Goal: Task Accomplishment & Management: Manage account settings

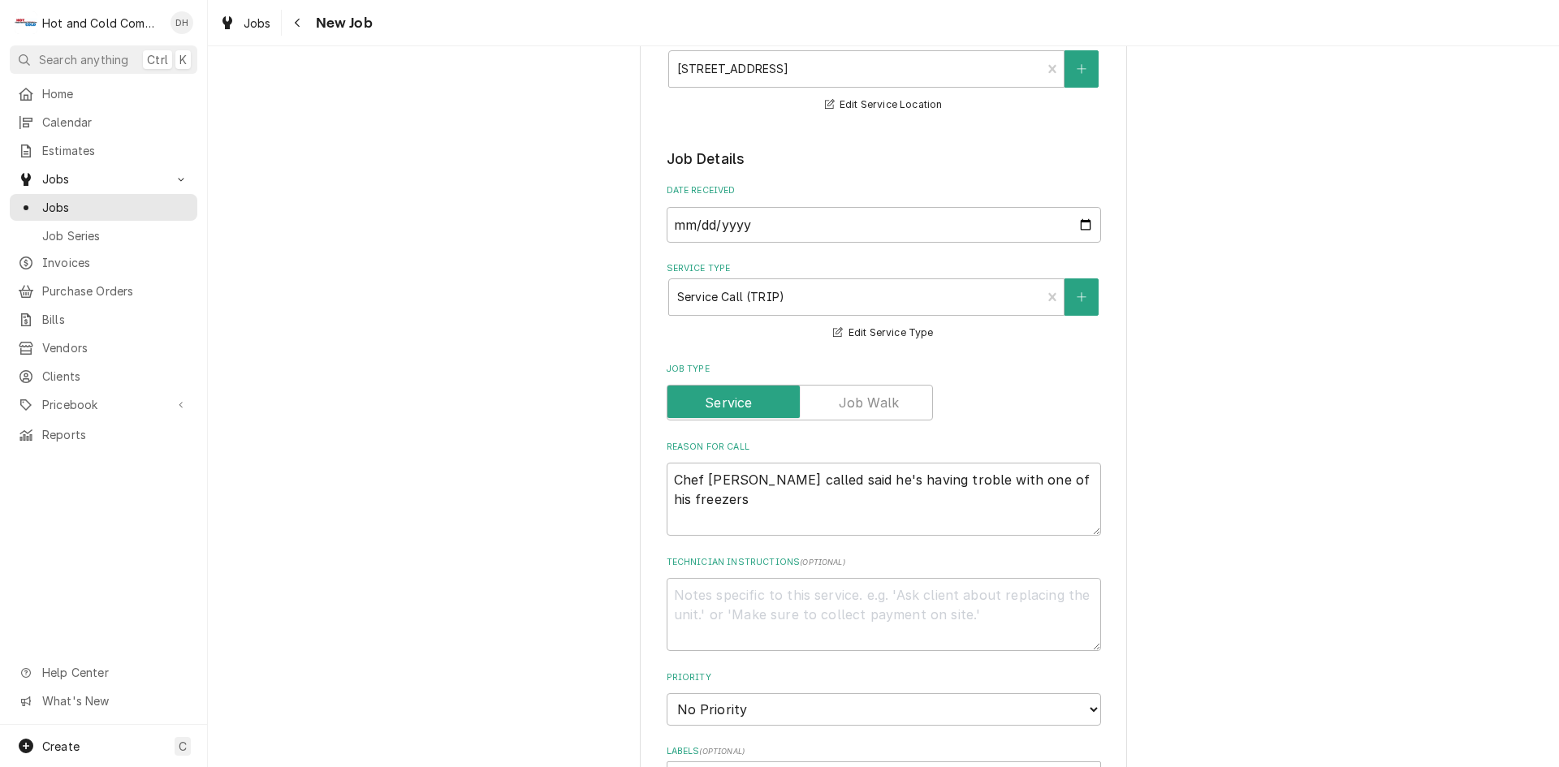
scroll to position [270, 0]
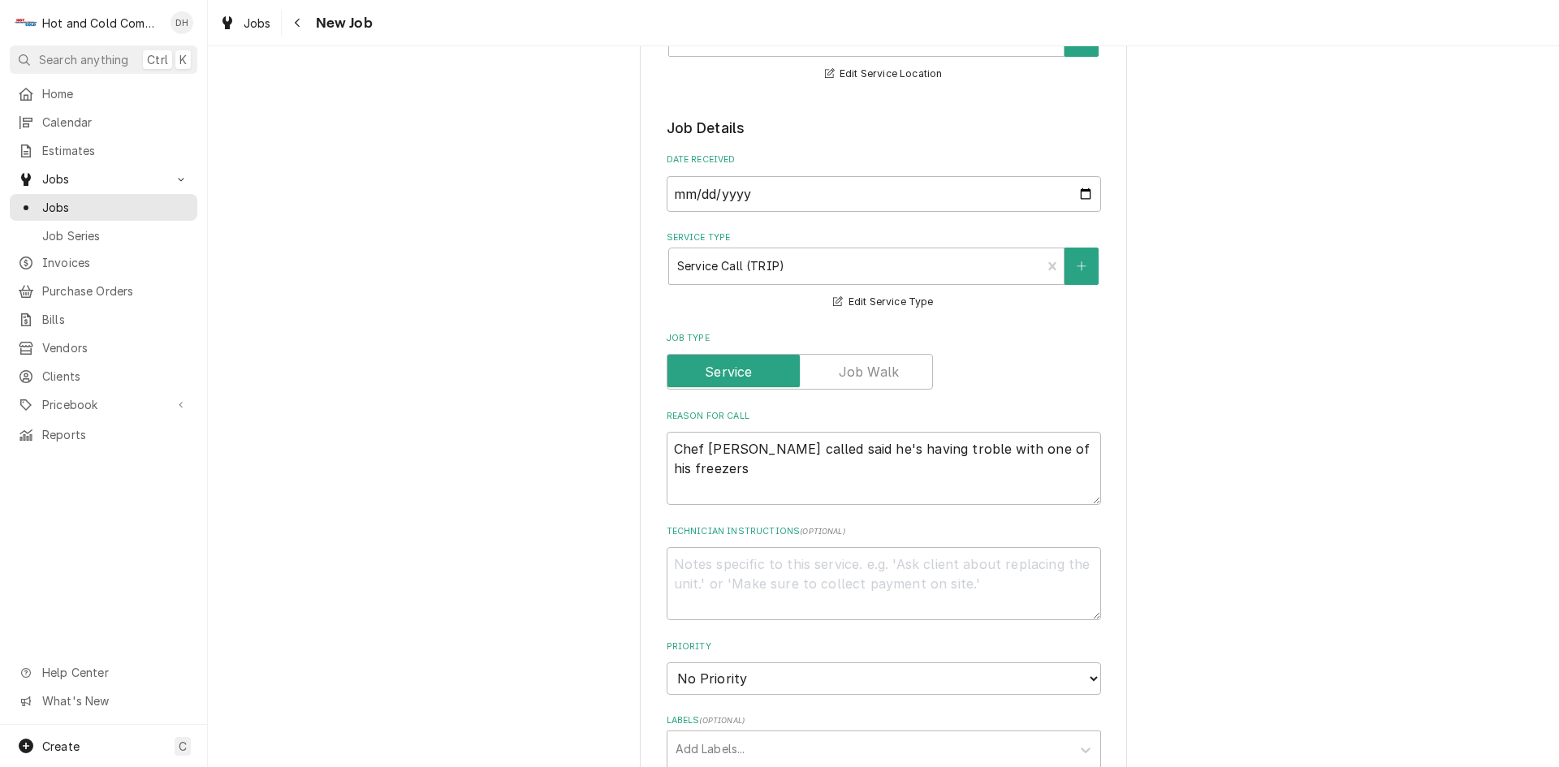
click at [1085, 460] on textarea "Chef [PERSON_NAME] called said he's having troble with one of his freezers" at bounding box center [884, 468] width 434 height 73
type textarea "Chef [PERSON_NAME] called said he's having troble with one of his freezer"
type textarea "x"
type textarea "Chef [PERSON_NAME] called said he's having troble with one of his freeze"
type textarea "x"
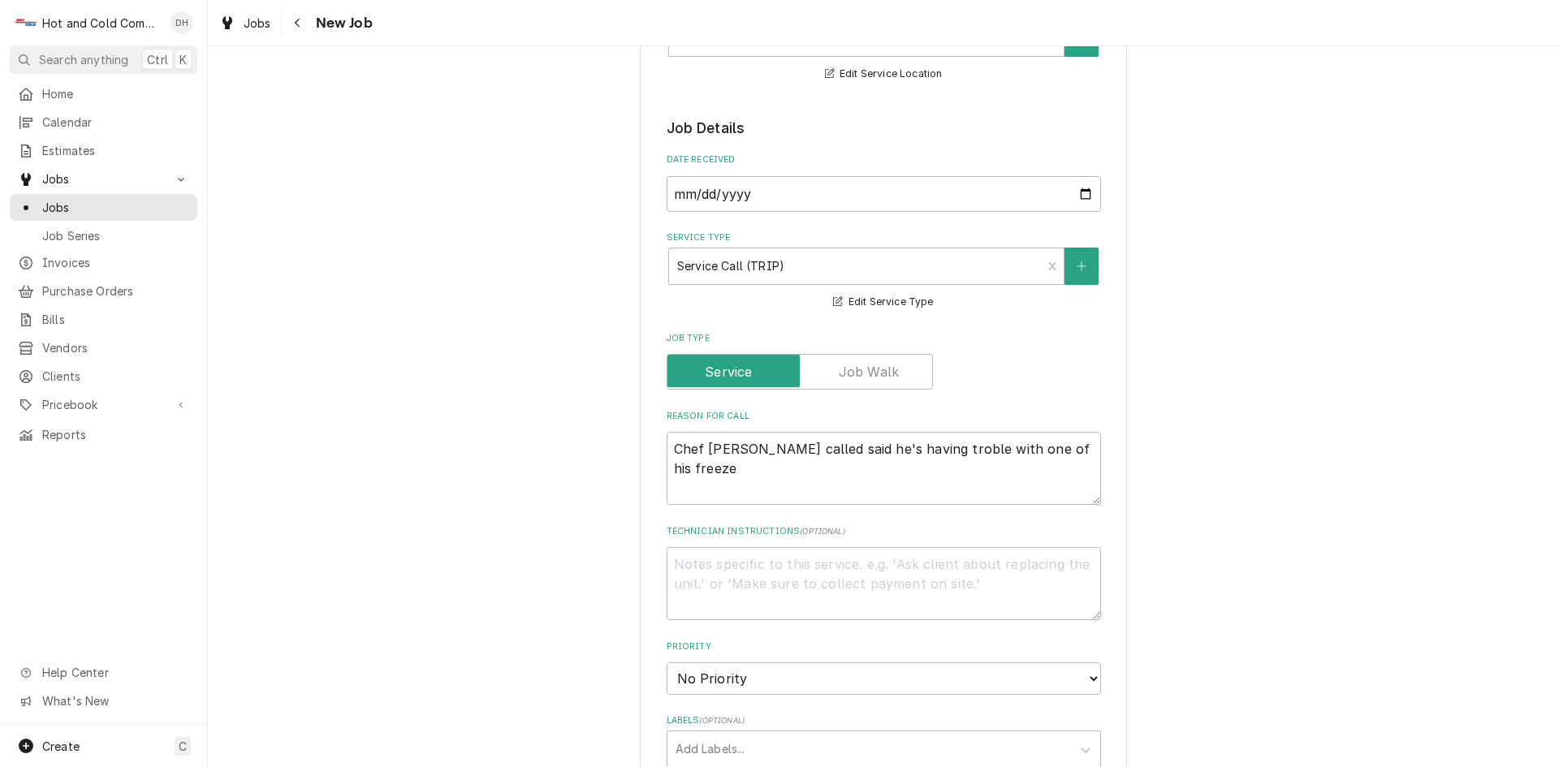
type textarea "Chef [PERSON_NAME] called said he's having troble with one of his freez"
type textarea "x"
type textarea "Chef [PERSON_NAME] called said he's having troble with one of his free"
type textarea "x"
type textarea "Chef [PERSON_NAME] called said he's having troble with one of his fre"
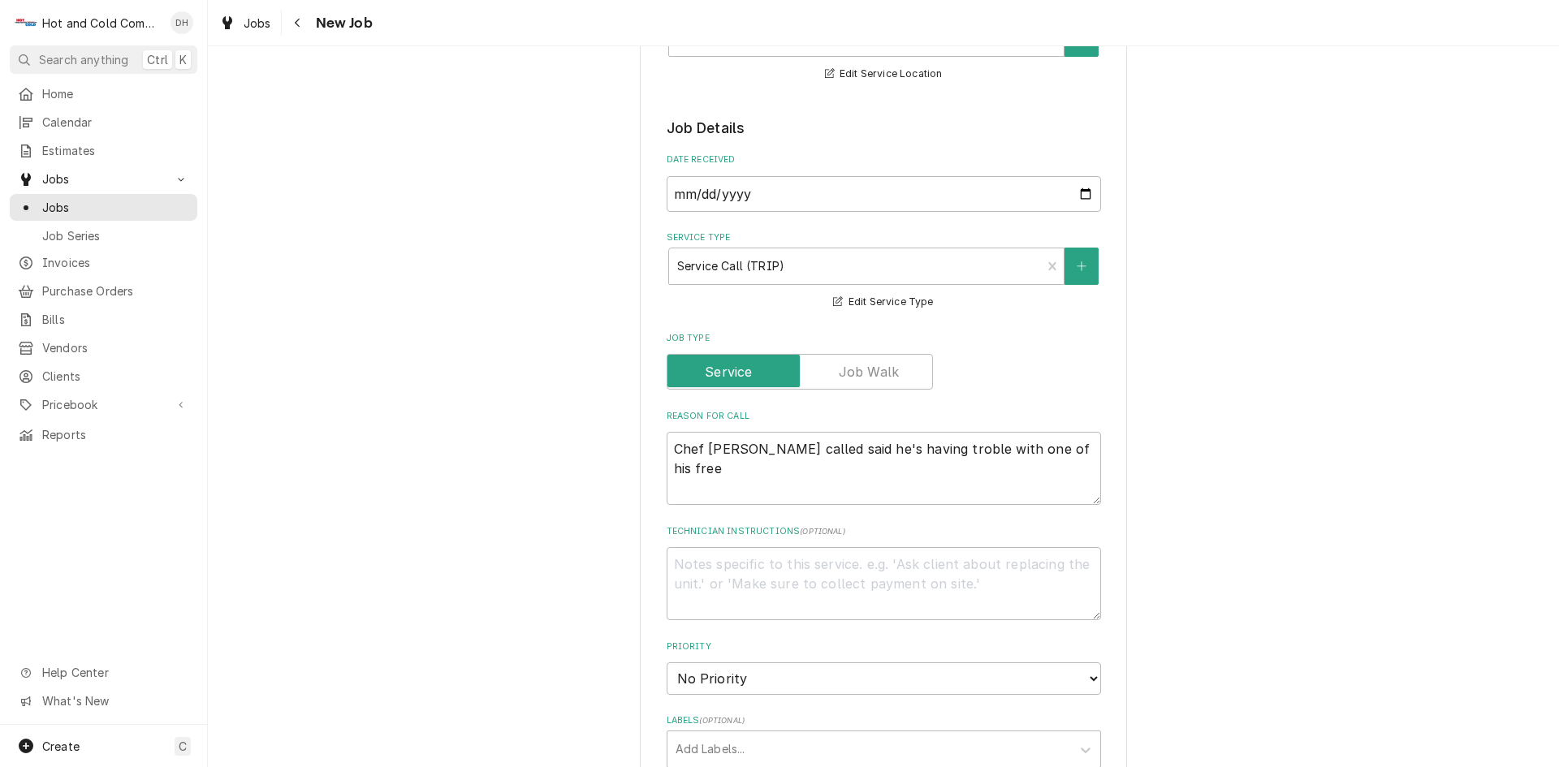
type textarea "x"
type textarea "Chef [PERSON_NAME] called said he's having troble with one of his fr"
type textarea "x"
type textarea "Chef [PERSON_NAME] called said he's having troble with one of his f"
type textarea "x"
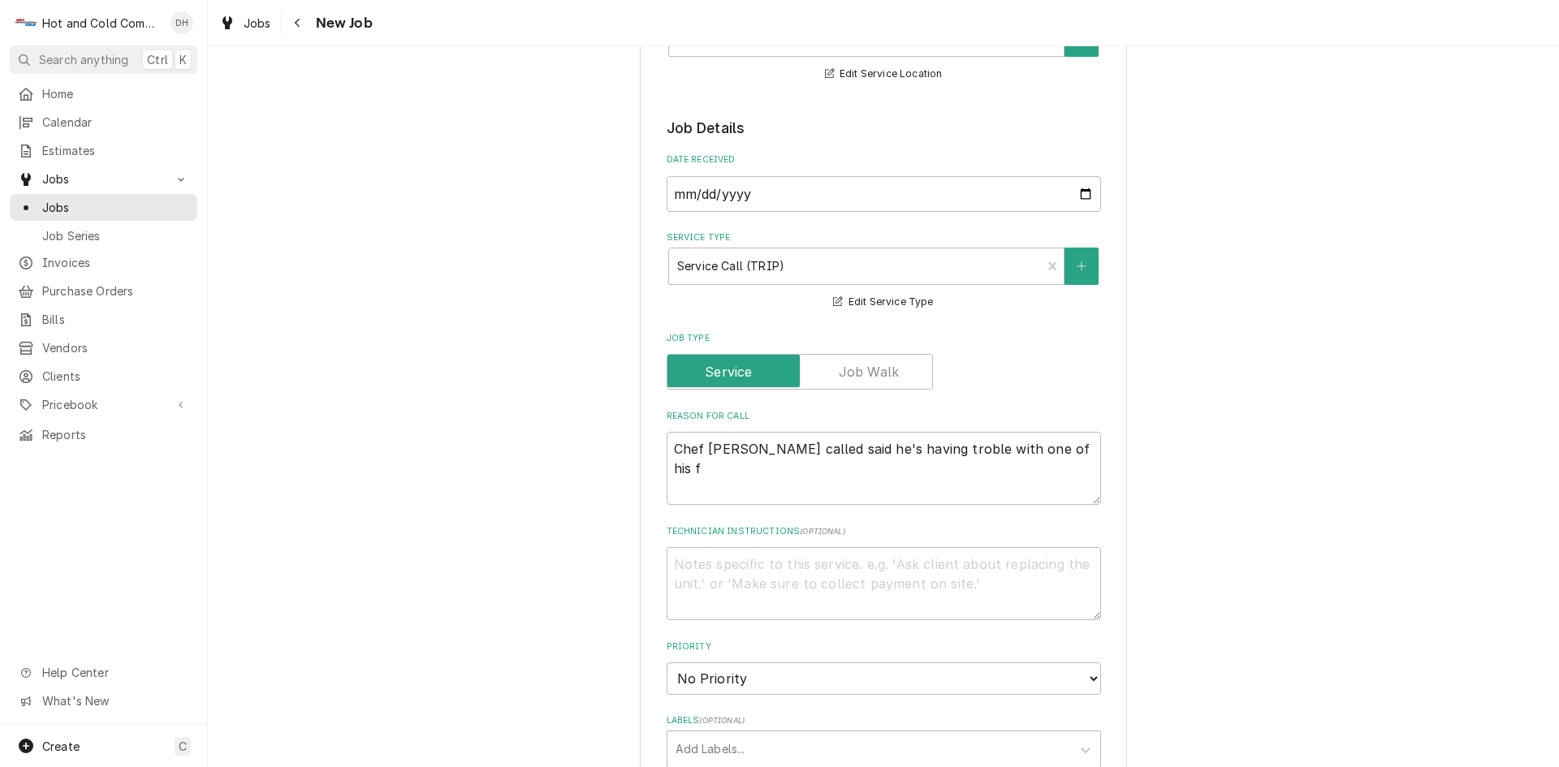
type textarea "Chef [PERSON_NAME] called said he's having troble with one of his"
type textarea "x"
type textarea "Chef [PERSON_NAME] called said he's having troble with one of his"
type textarea "x"
type textarea "Chef [PERSON_NAME] called said he's having troble with one of hi"
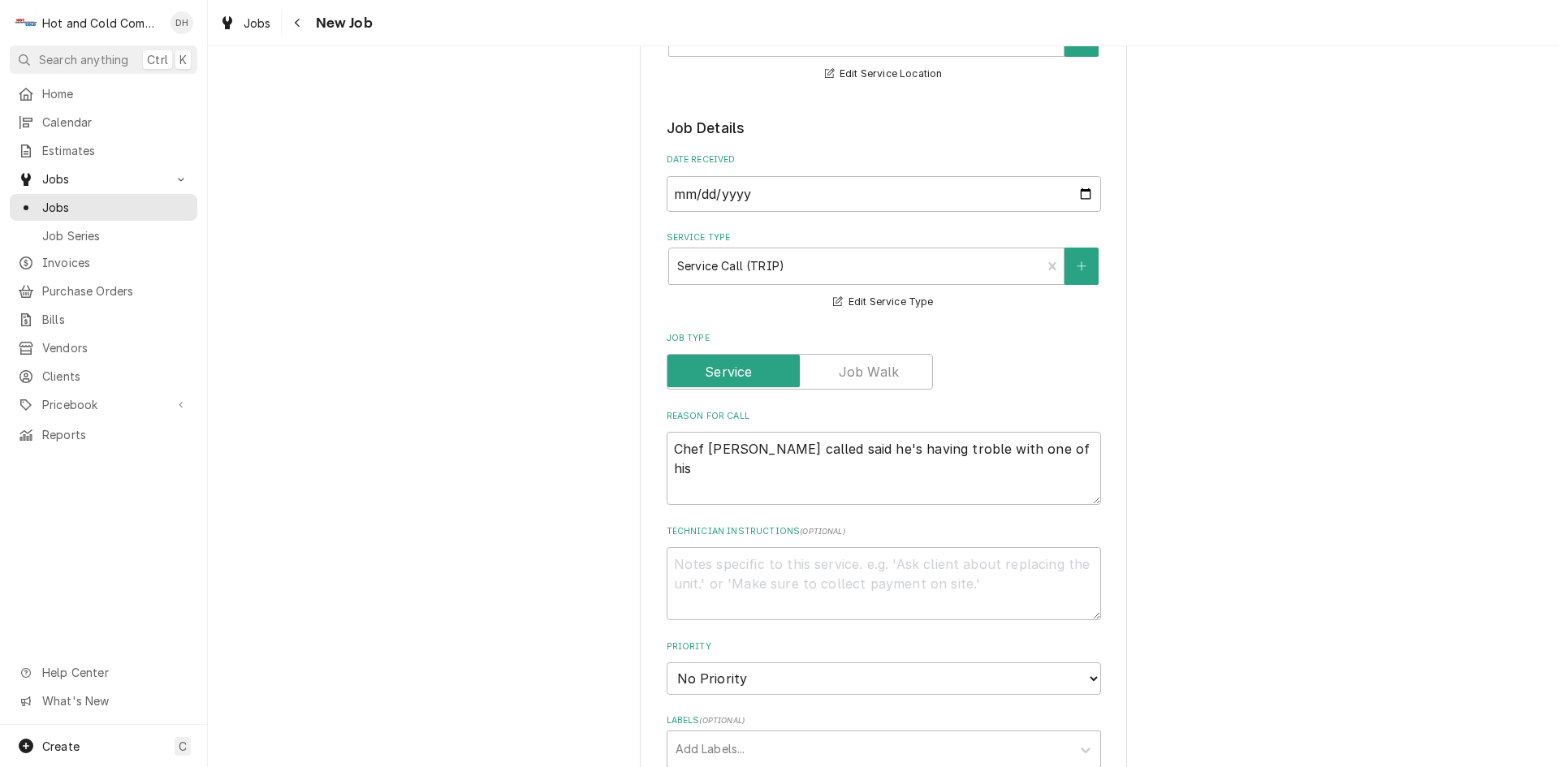
type textarea "x"
type textarea "Chef [PERSON_NAME] called said he's having troble with one of h"
type textarea "x"
type textarea "Chef [PERSON_NAME] called said he's having troble with one of"
type textarea "x"
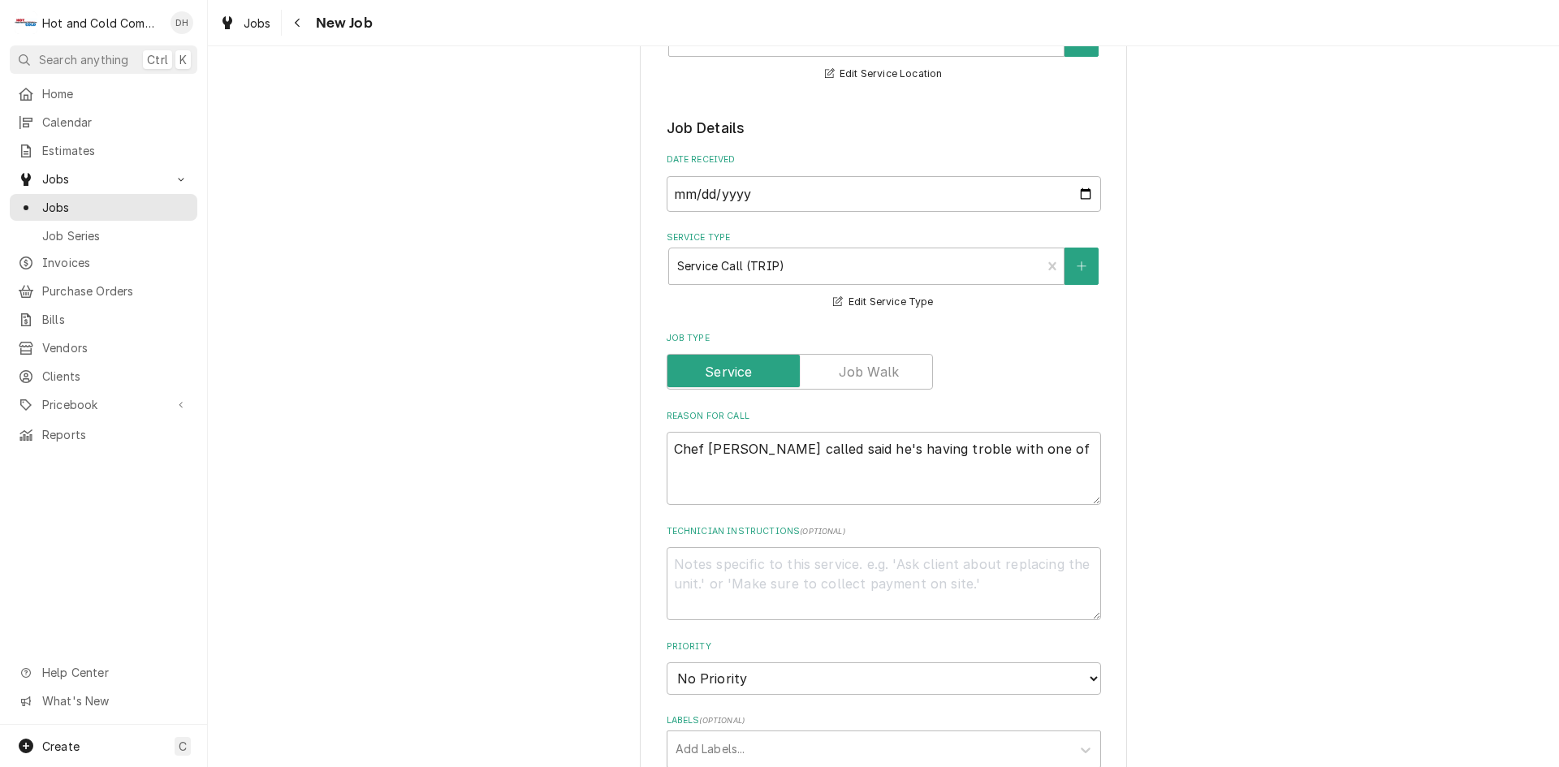
type textarea "Chef [PERSON_NAME] called said he's having troble with one of"
type textarea "x"
type textarea "Chef [PERSON_NAME] called said he's having troble with one o"
type textarea "x"
type textarea "Chef [PERSON_NAME] called said he's having troble with one"
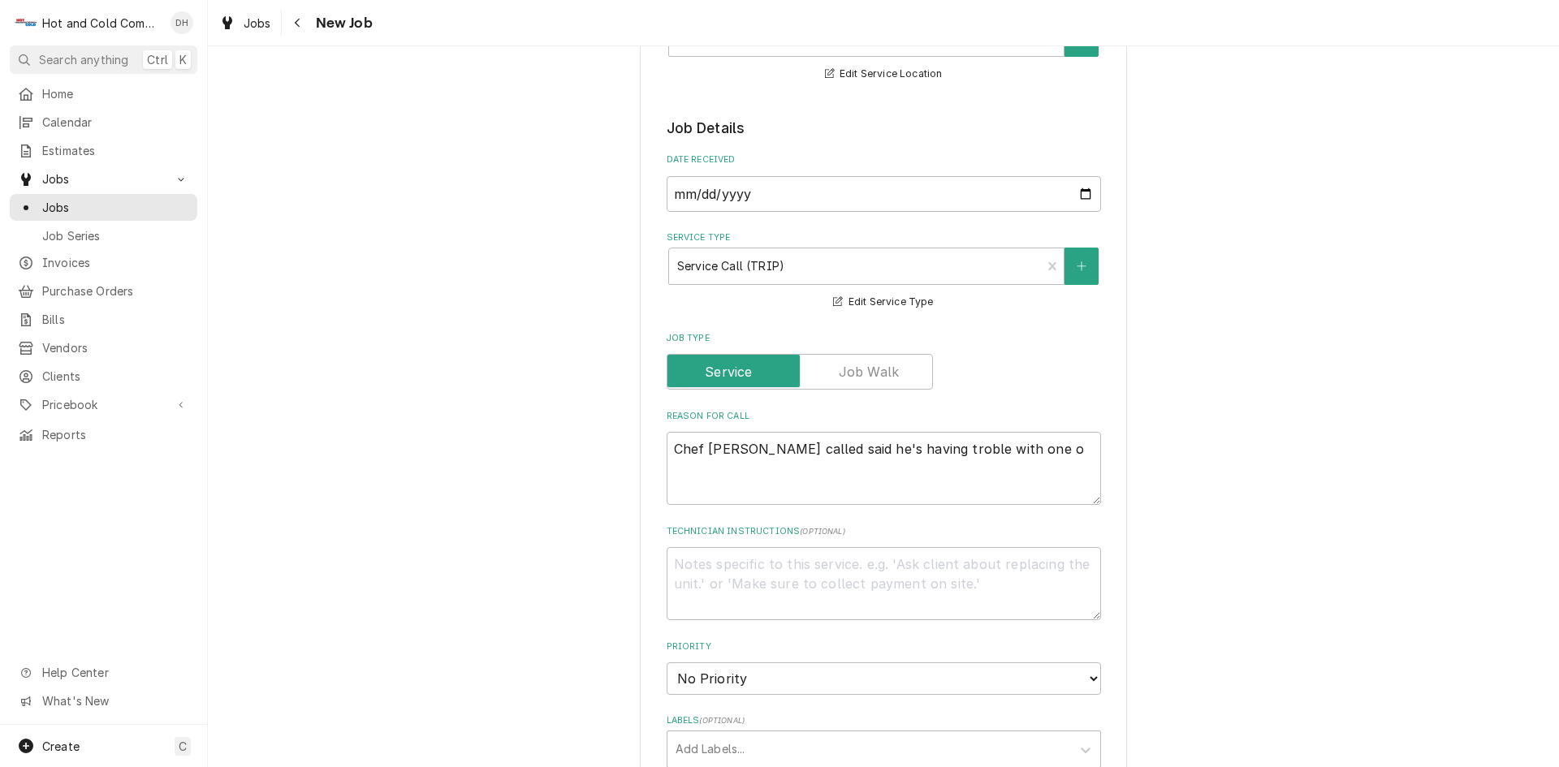
type textarea "x"
type textarea "Chef [PERSON_NAME] called said he's having troble with one"
type textarea "x"
type textarea "Chef [PERSON_NAME] called said he's having troble with on"
type textarea "x"
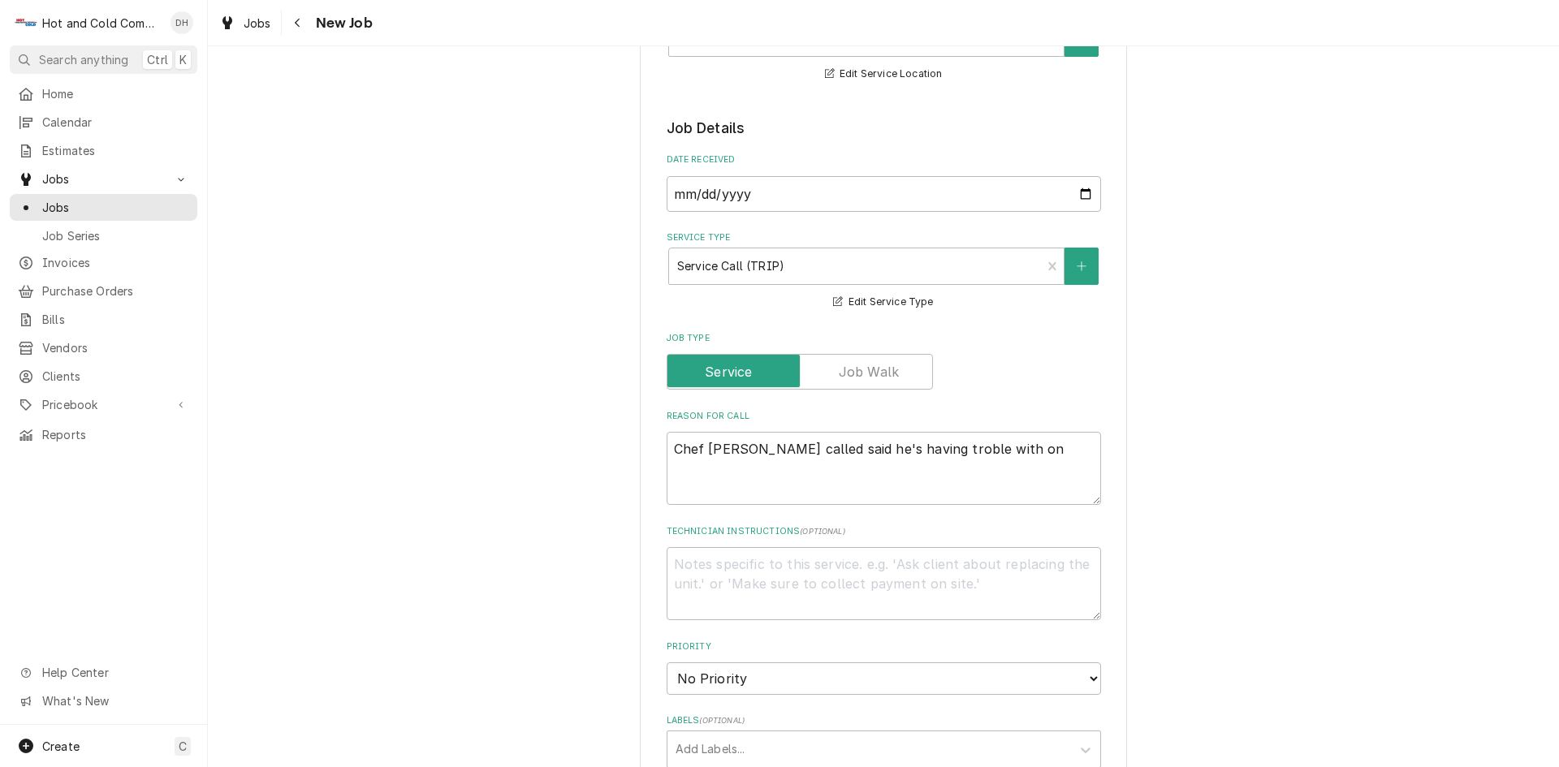
type textarea "Chef [PERSON_NAME] called said he's having troble with o"
type textarea "x"
type textarea "Chef [PERSON_NAME] called said he's having troble with"
type textarea "x"
type textarea "Chef [PERSON_NAME] called said he's having troble with"
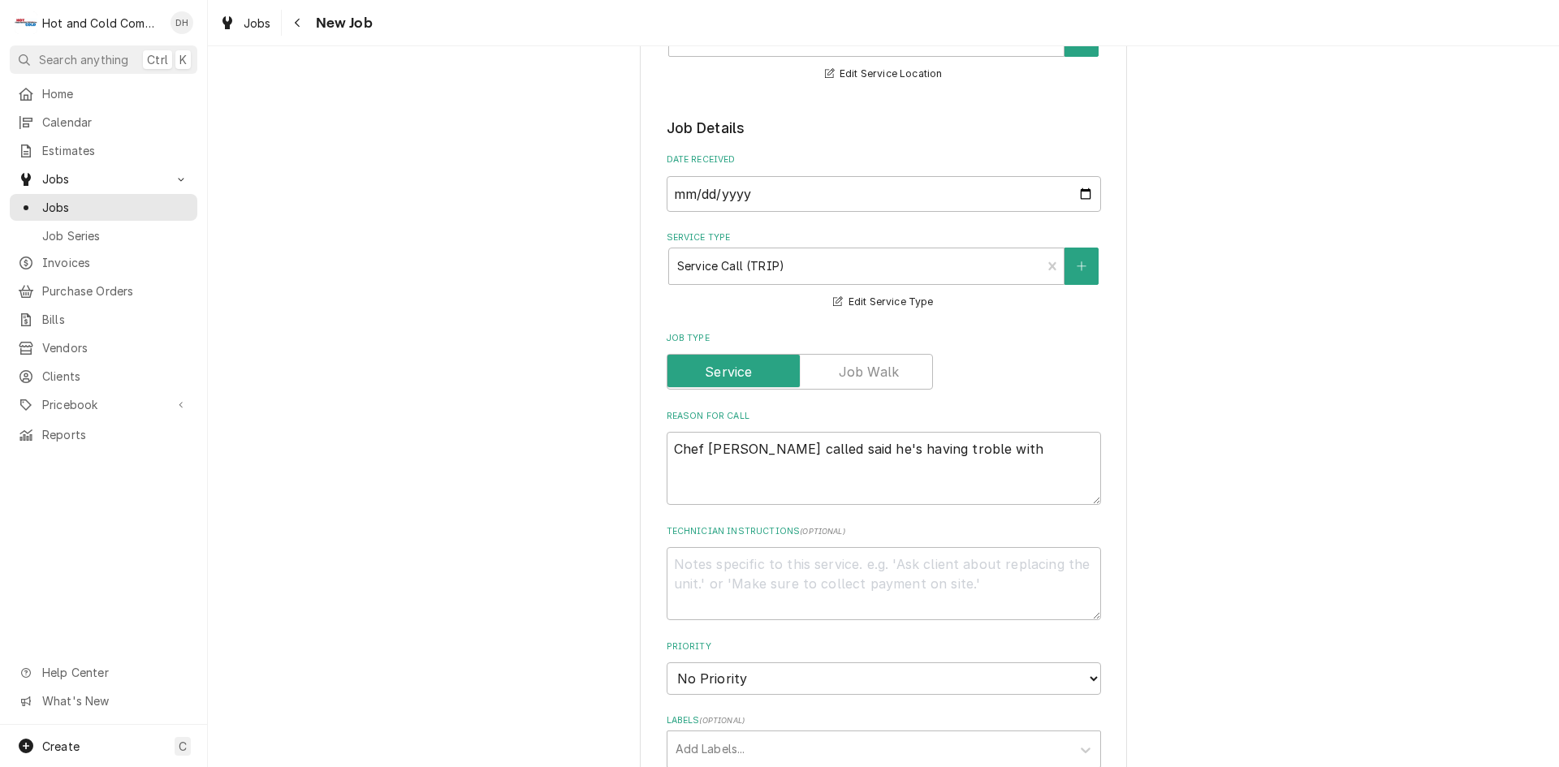
type textarea "x"
type textarea "Chef [PERSON_NAME] called said he's having troble wit"
type textarea "x"
type textarea "Chef [PERSON_NAME] called said he's having troble wi"
type textarea "x"
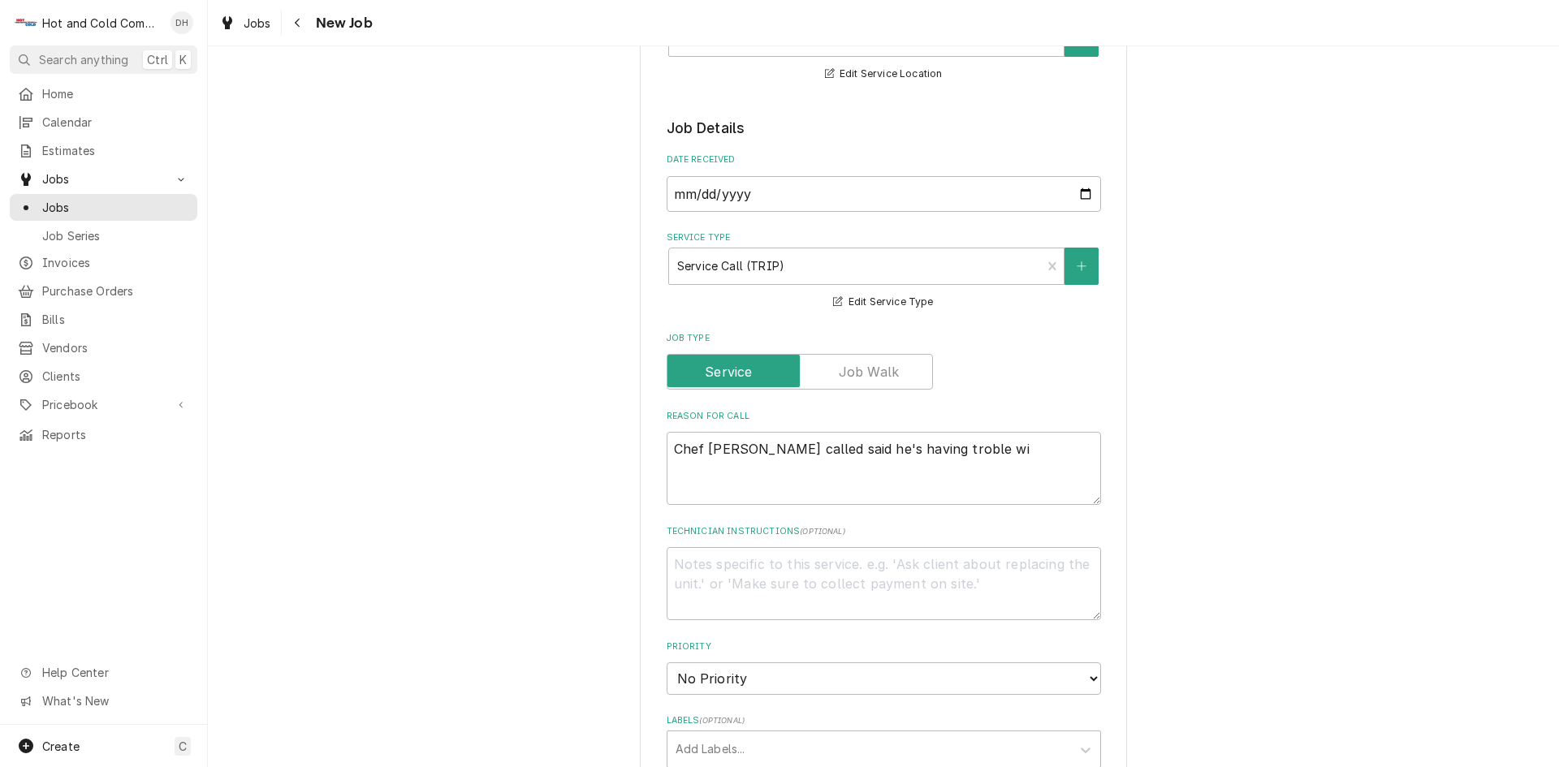
type textarea "Chef [PERSON_NAME] called said he's having troble w"
type textarea "x"
type textarea "Chef [PERSON_NAME] called said he's having troble"
type textarea "x"
type textarea "Chef [PERSON_NAME] called said he's having troble"
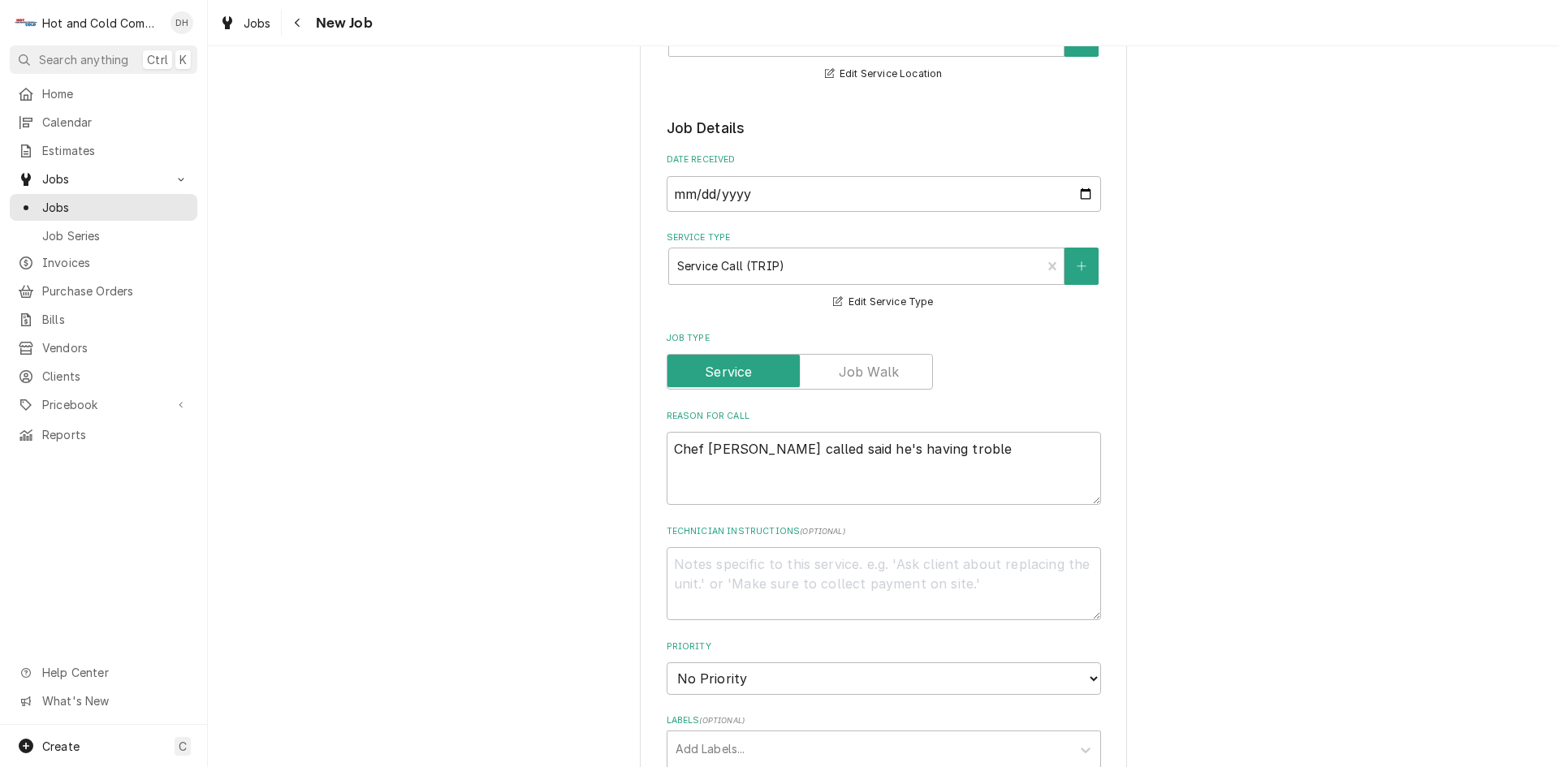
type textarea "x"
type textarea "Chef [PERSON_NAME] called said he's having trobl"
type textarea "x"
type textarea "Chef [PERSON_NAME] called said he's having trob"
type textarea "x"
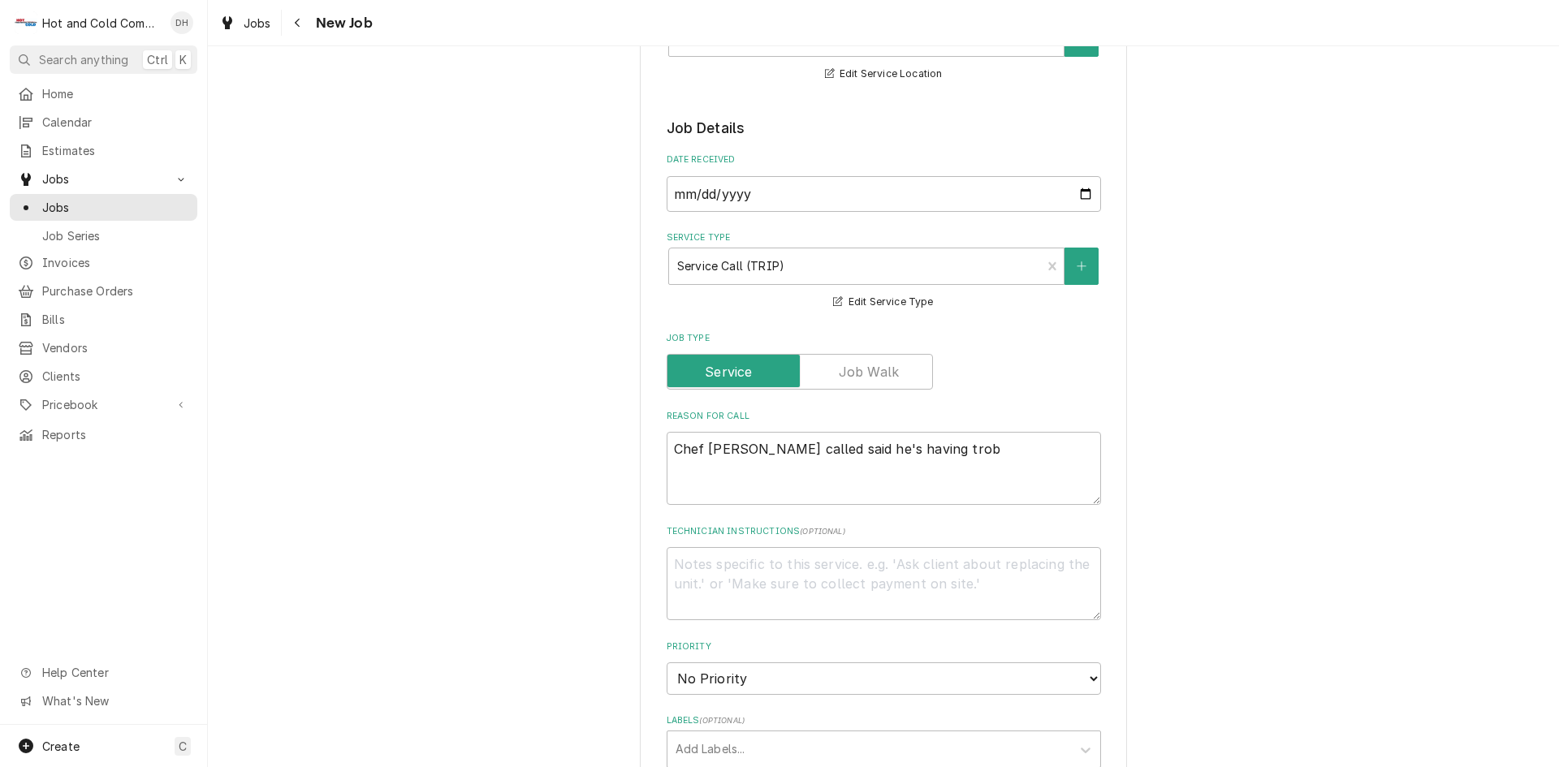
type textarea "Chef [PERSON_NAME] called said he's having tro"
type textarea "x"
type textarea "Chef [PERSON_NAME] called said he's having tr"
type textarea "x"
type textarea "Chef [PERSON_NAME] called said he's having t"
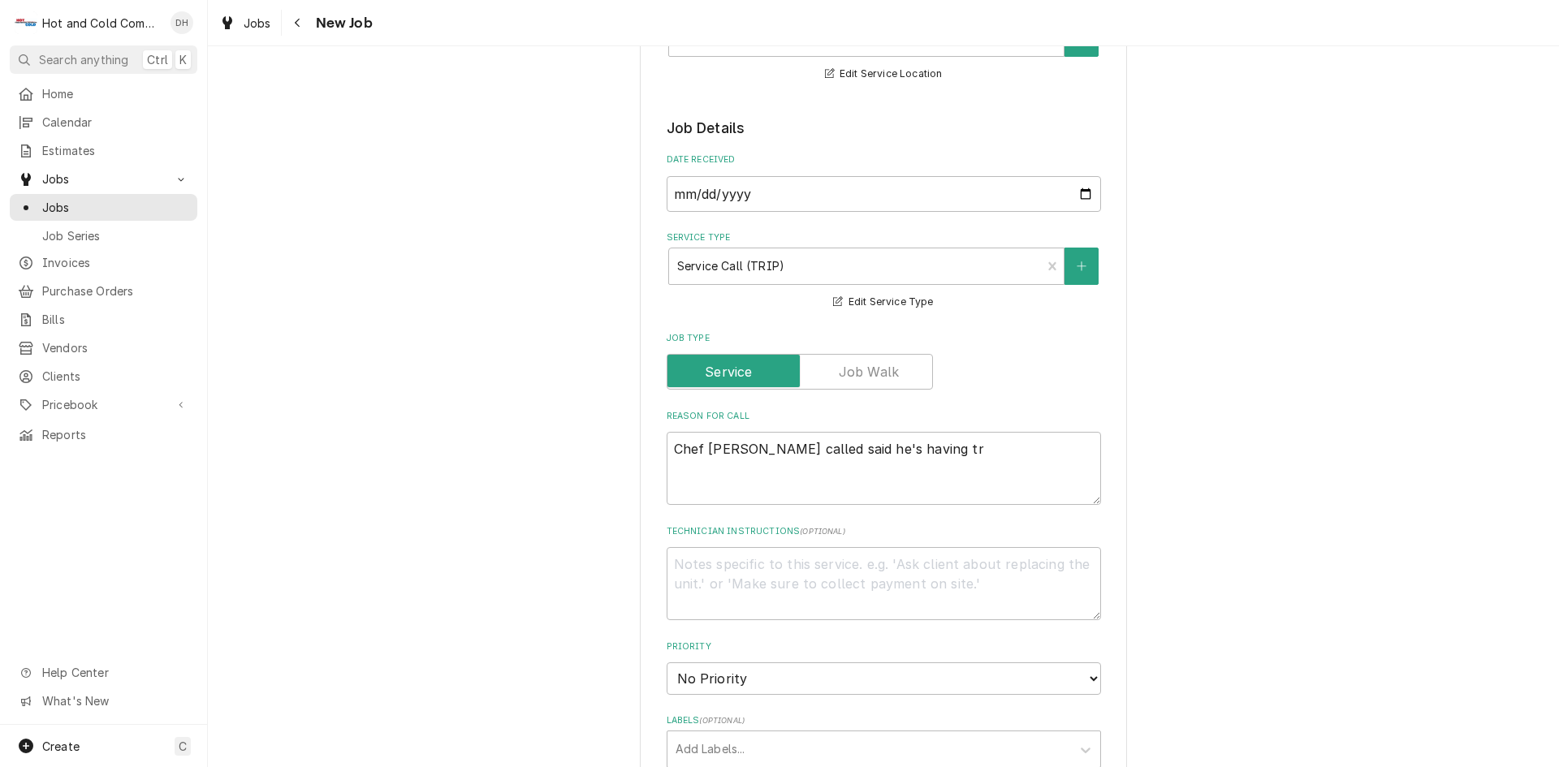
type textarea "x"
type textarea "Chef [PERSON_NAME] called said he's having"
type textarea "x"
type textarea "Chef [PERSON_NAME] called said he's having"
type textarea "x"
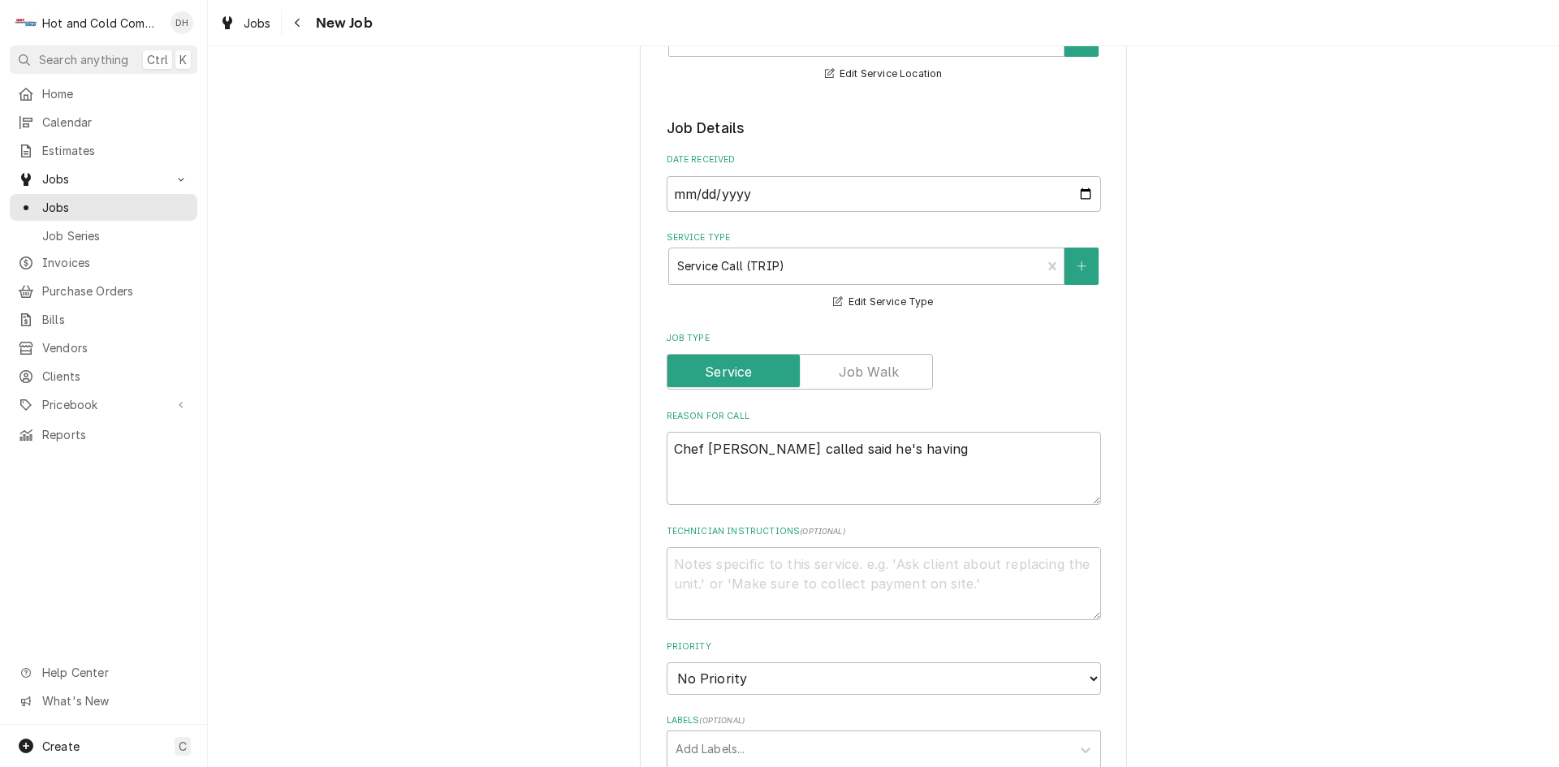
type textarea "Chef [PERSON_NAME] called said he's havin"
type textarea "x"
type textarea "Chef [PERSON_NAME] called said he's havi"
type textarea "x"
type textarea "Chef [PERSON_NAME] called said he's hav"
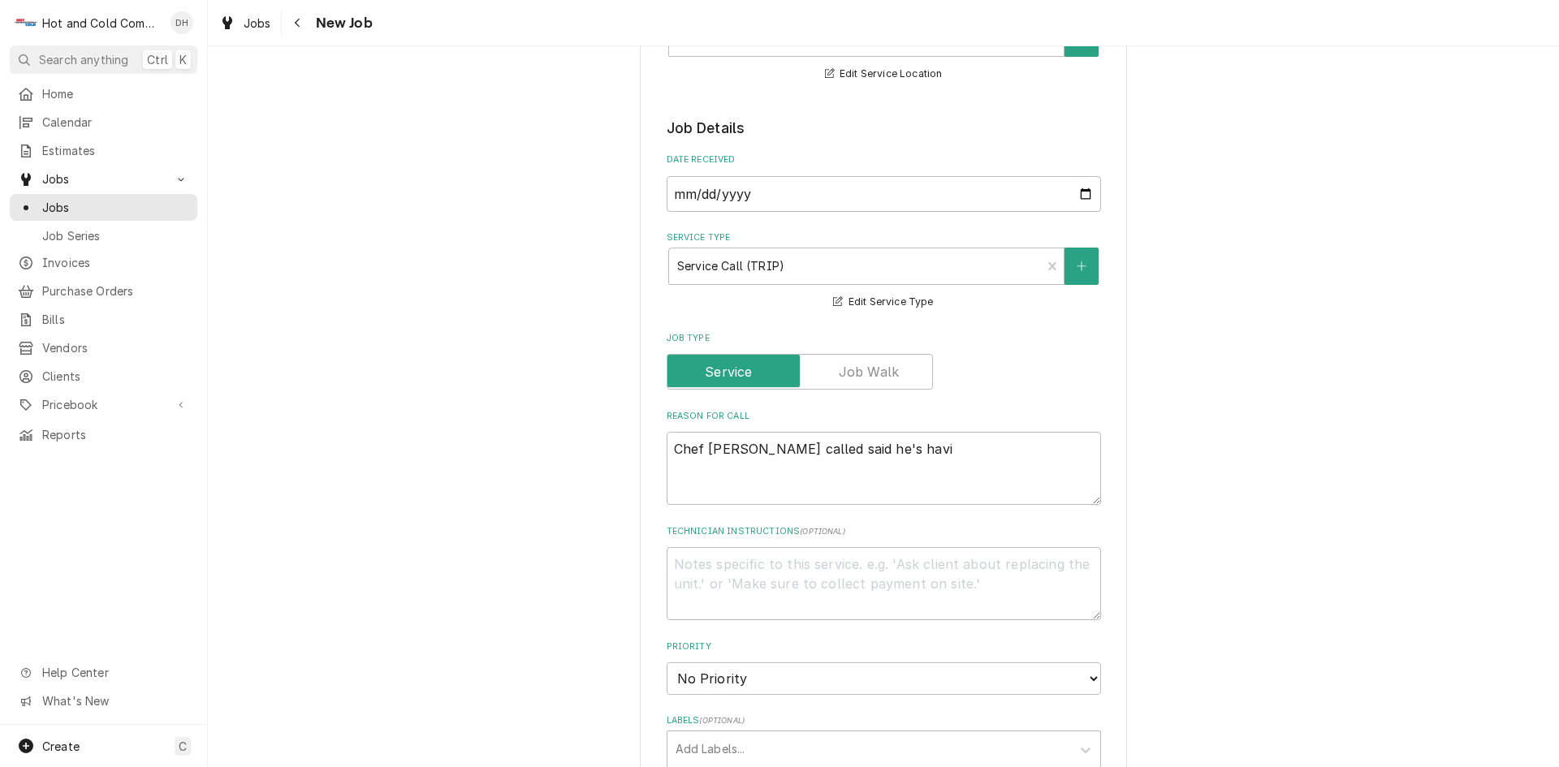
type textarea "x"
type textarea "Chef [PERSON_NAME] called said he's ha"
type textarea "x"
type textarea "Chef [PERSON_NAME] called said he's h"
type textarea "x"
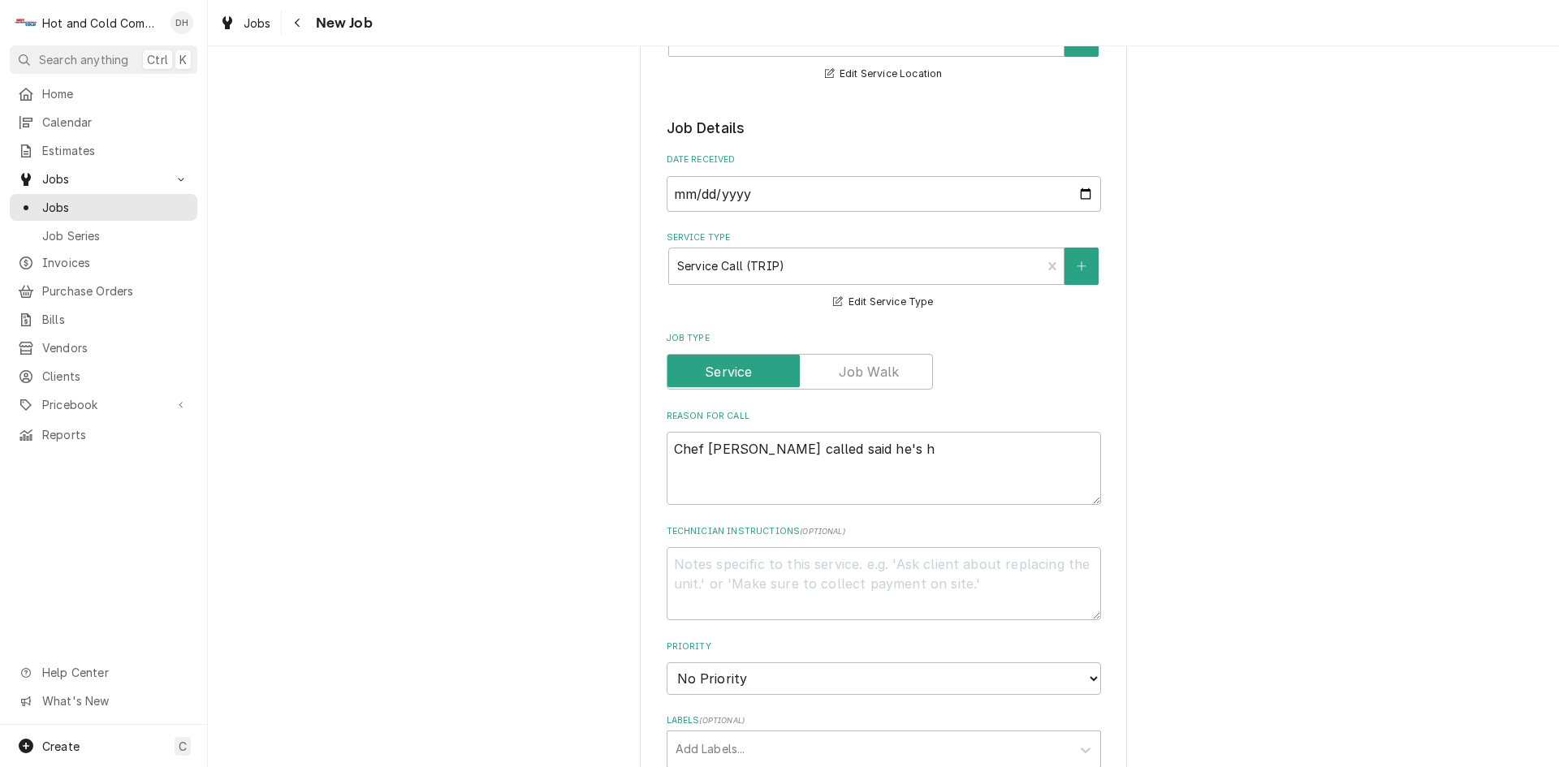
type textarea "Chef [PERSON_NAME] called said he's"
type textarea "x"
type textarea "Chef [PERSON_NAME] called said he's"
type textarea "x"
type textarea "Chef [PERSON_NAME] called said he'"
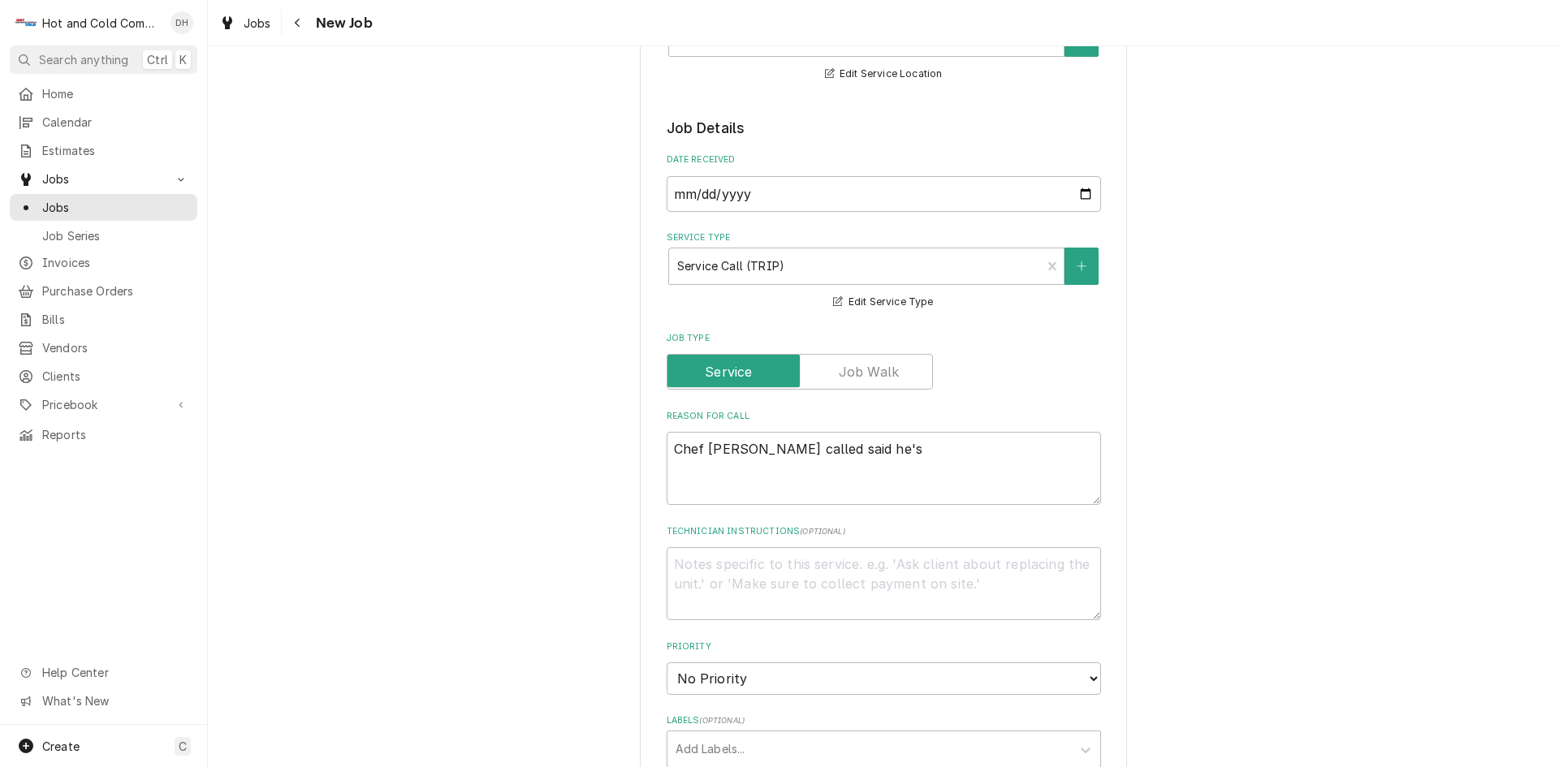
type textarea "x"
type textarea "Chef [PERSON_NAME] called said he"
type textarea "x"
type textarea "Chef [PERSON_NAME] called said h"
type textarea "x"
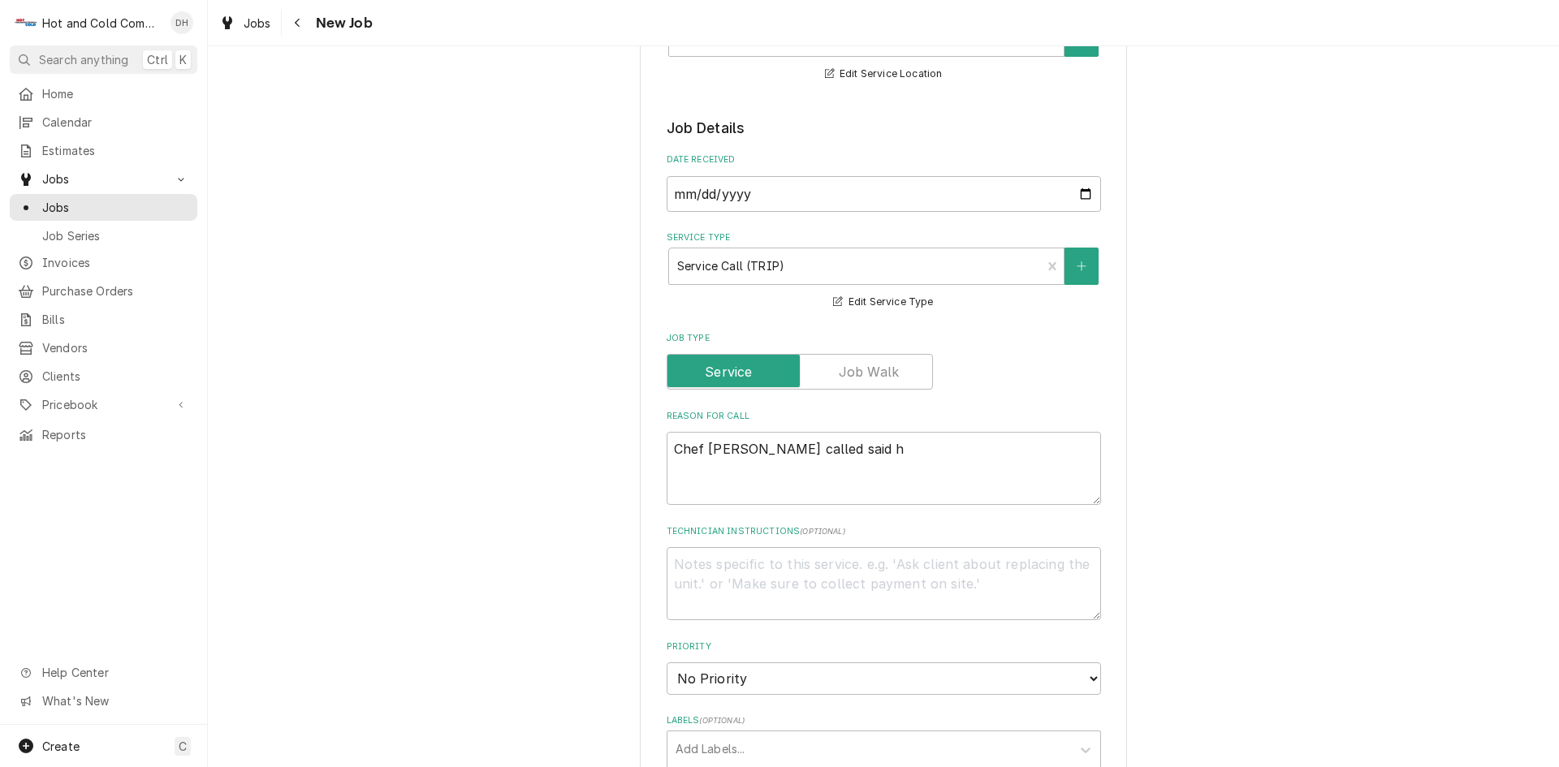
type textarea "Chef [PERSON_NAME] called said"
type textarea "x"
type textarea "Chef [PERSON_NAME] called said"
type textarea "x"
type textarea "Chef [PERSON_NAME] called sai"
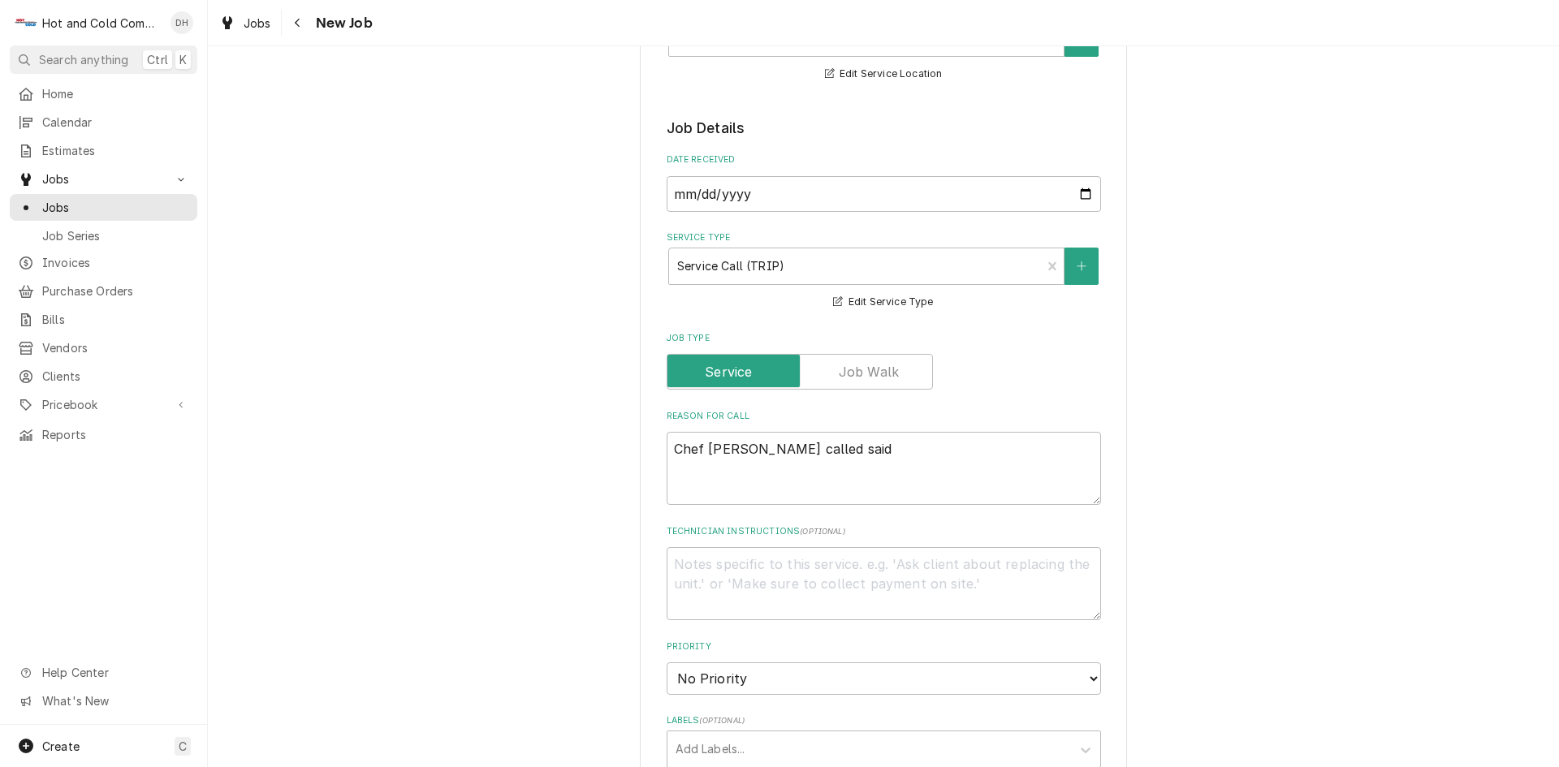
type textarea "x"
type textarea "Chef [PERSON_NAME] called sa"
type textarea "x"
type textarea "Chef [PERSON_NAME] called s"
type textarea "x"
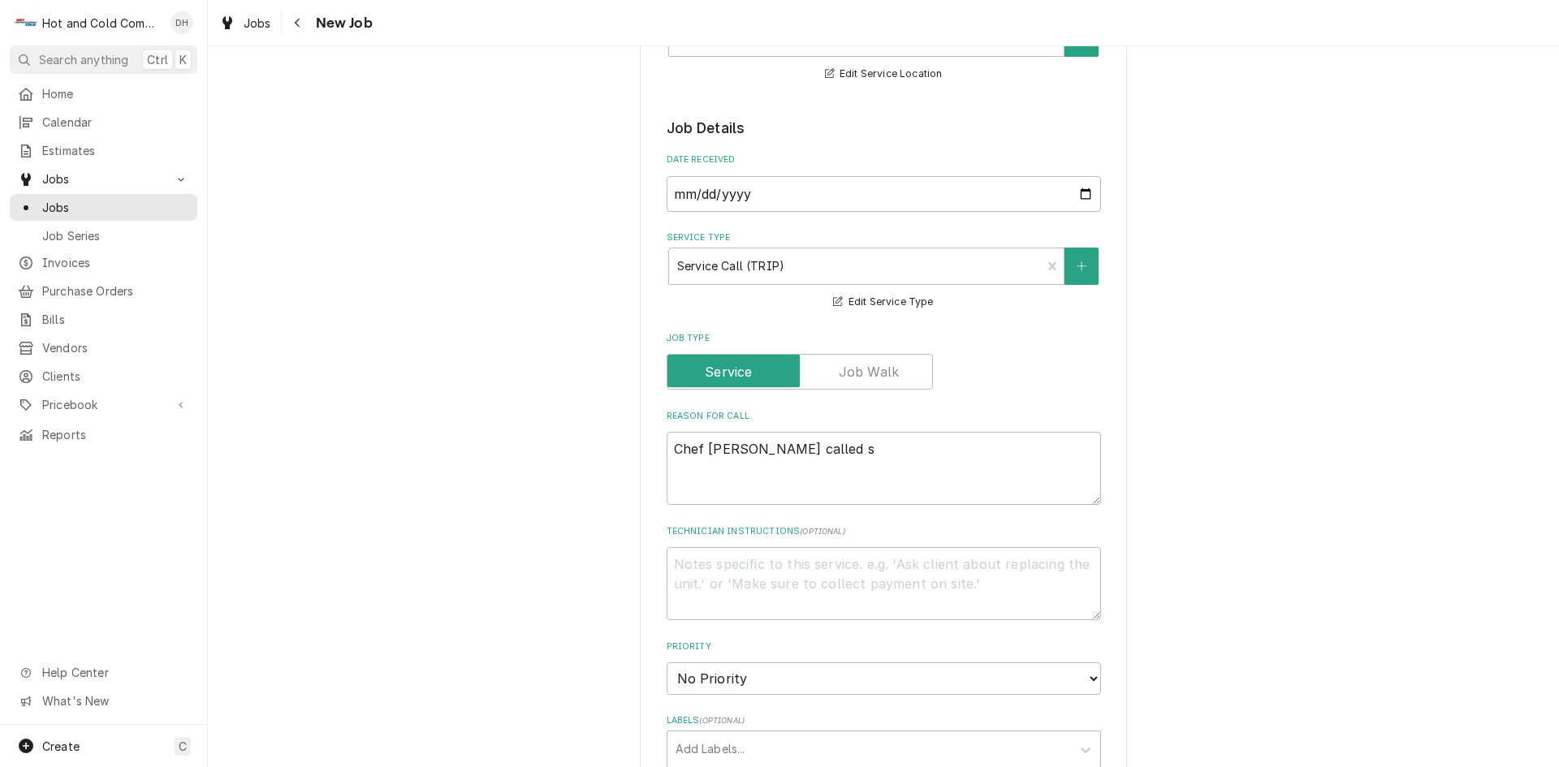
type textarea "Chef [PERSON_NAME] called"
type textarea "x"
type textarea "Chef [PERSON_NAME] called"
type textarea "x"
type textarea "Chef [PERSON_NAME]"
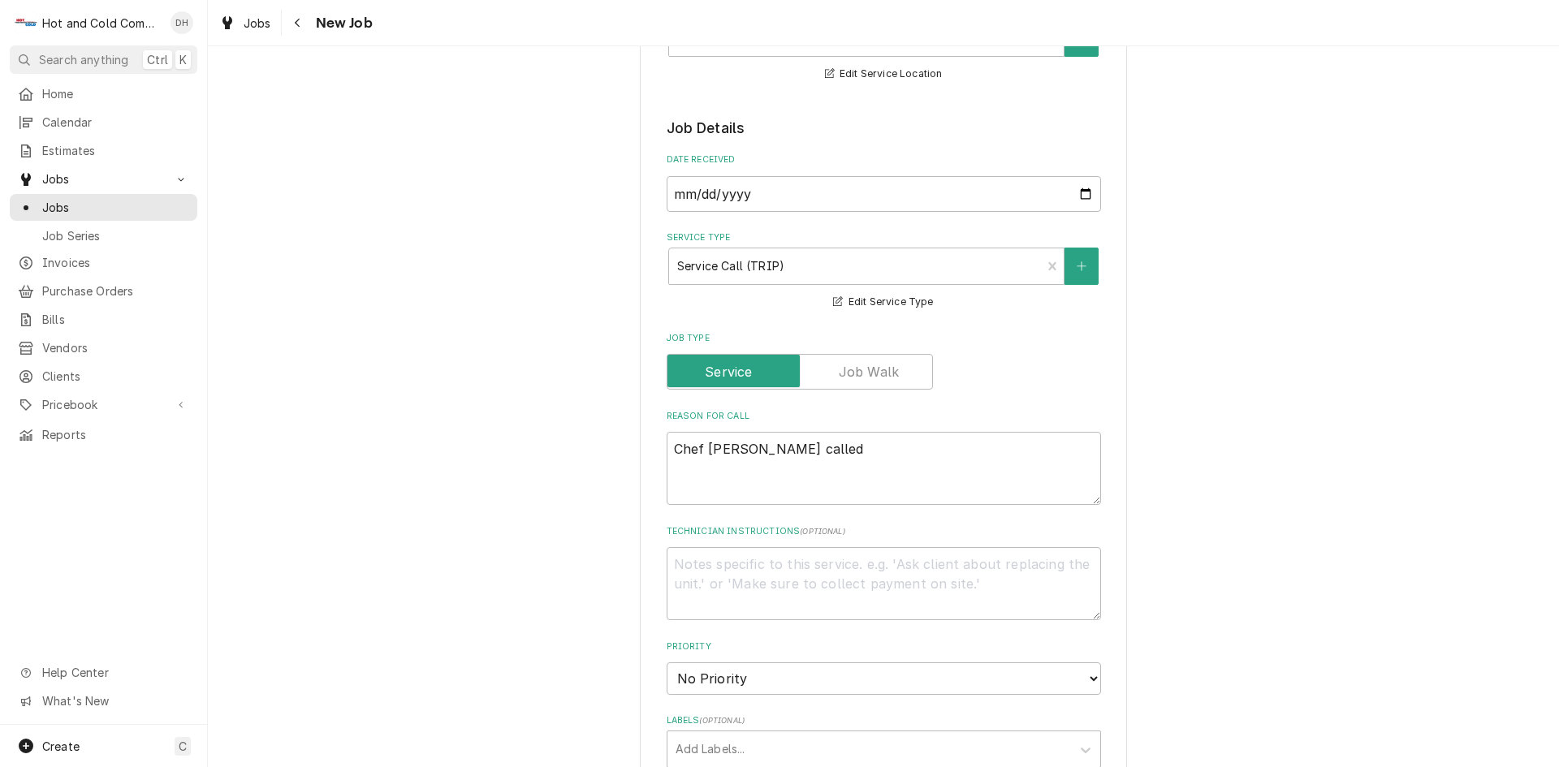
type textarea "x"
type textarea "Chef [PERSON_NAME]"
type textarea "x"
type textarea "Chef [PERSON_NAME]"
type textarea "x"
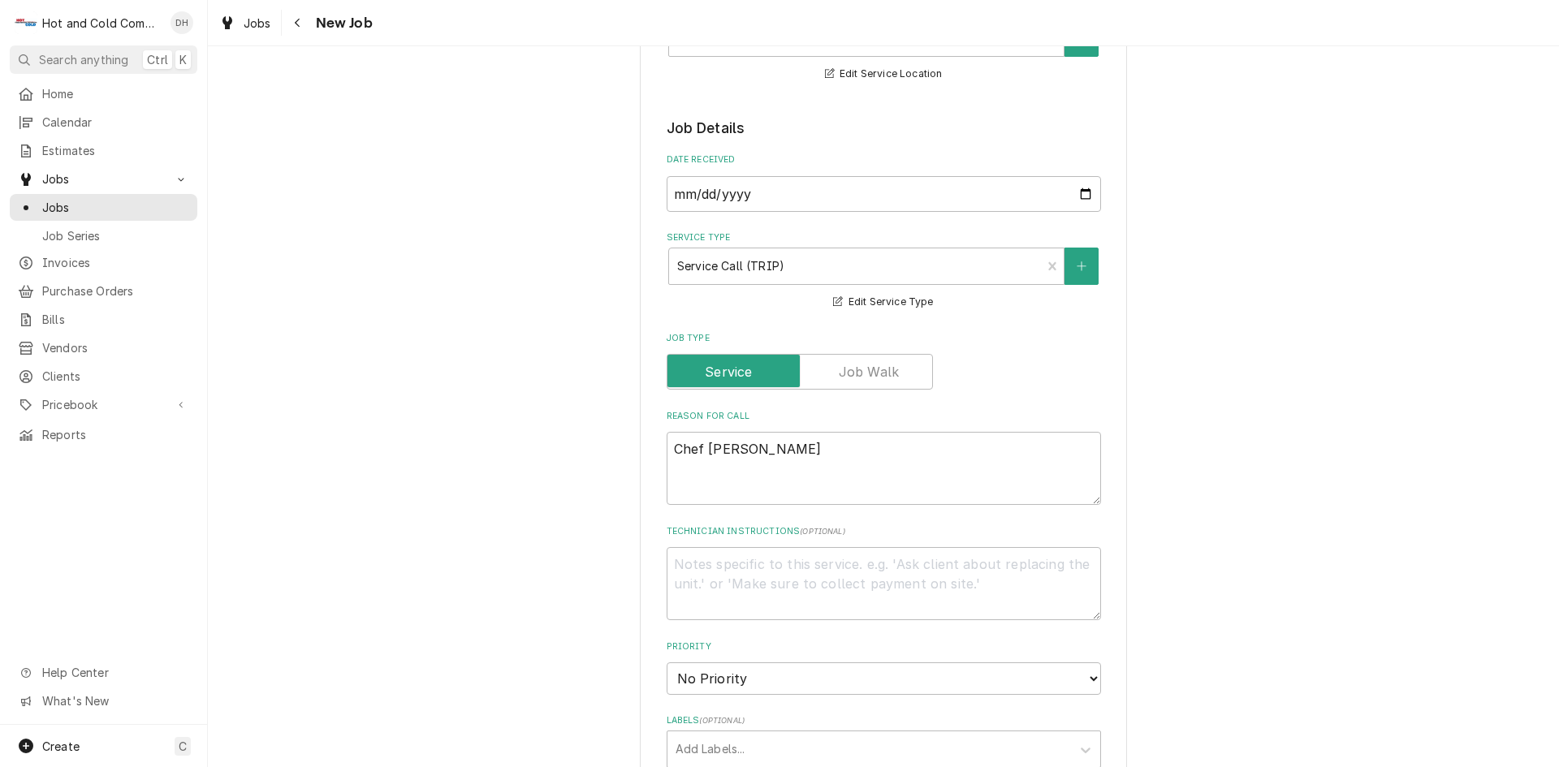
type textarea "Chef [PERSON_NAME] ca"
type textarea "x"
type textarea "Chef [PERSON_NAME]"
type textarea "x"
type textarea "Chef [PERSON_NAME]"
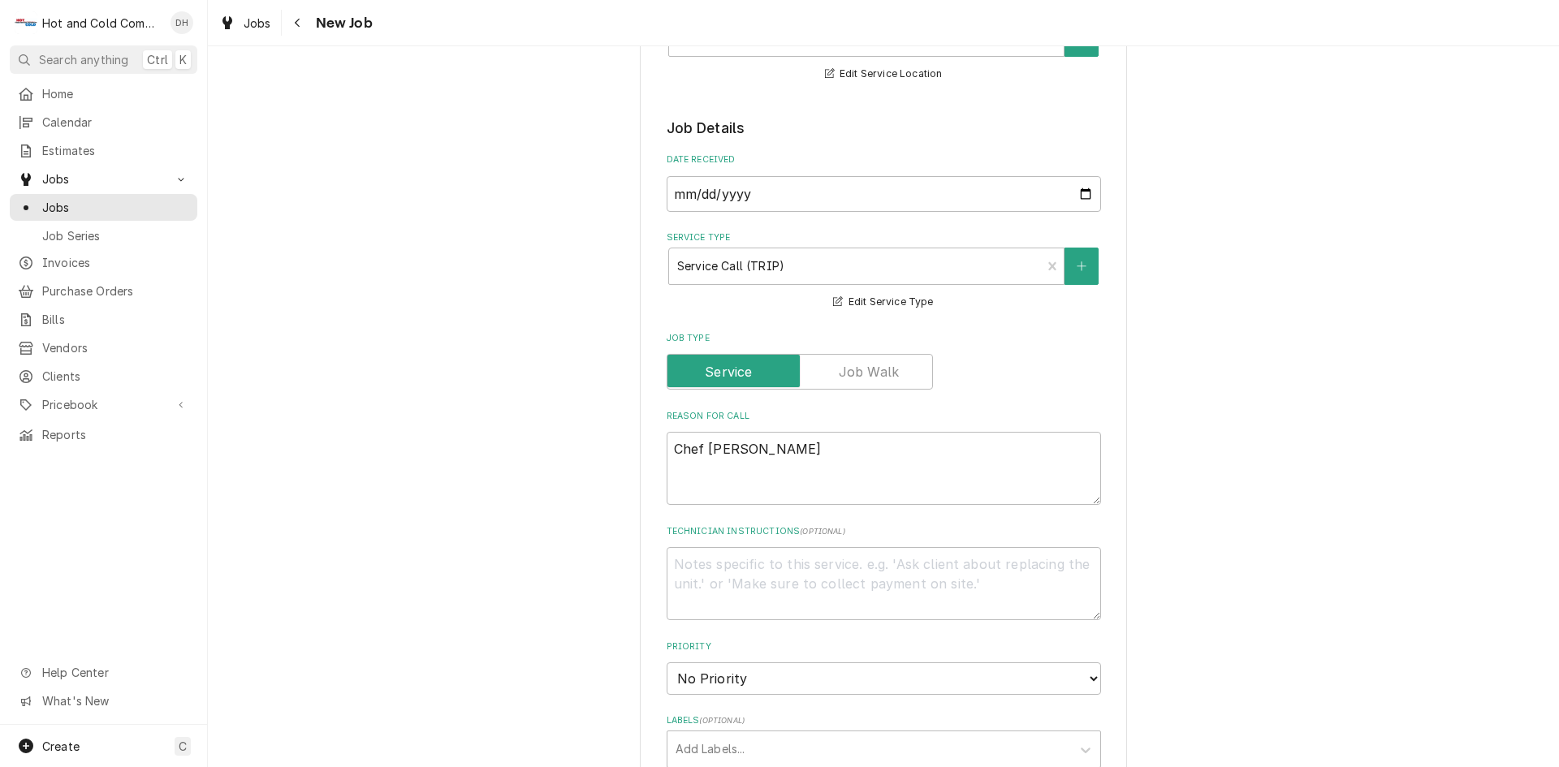
type textarea "x"
type textarea "Chef [PERSON_NAME]"
type textarea "x"
type textarea "Chef Joh"
type textarea "x"
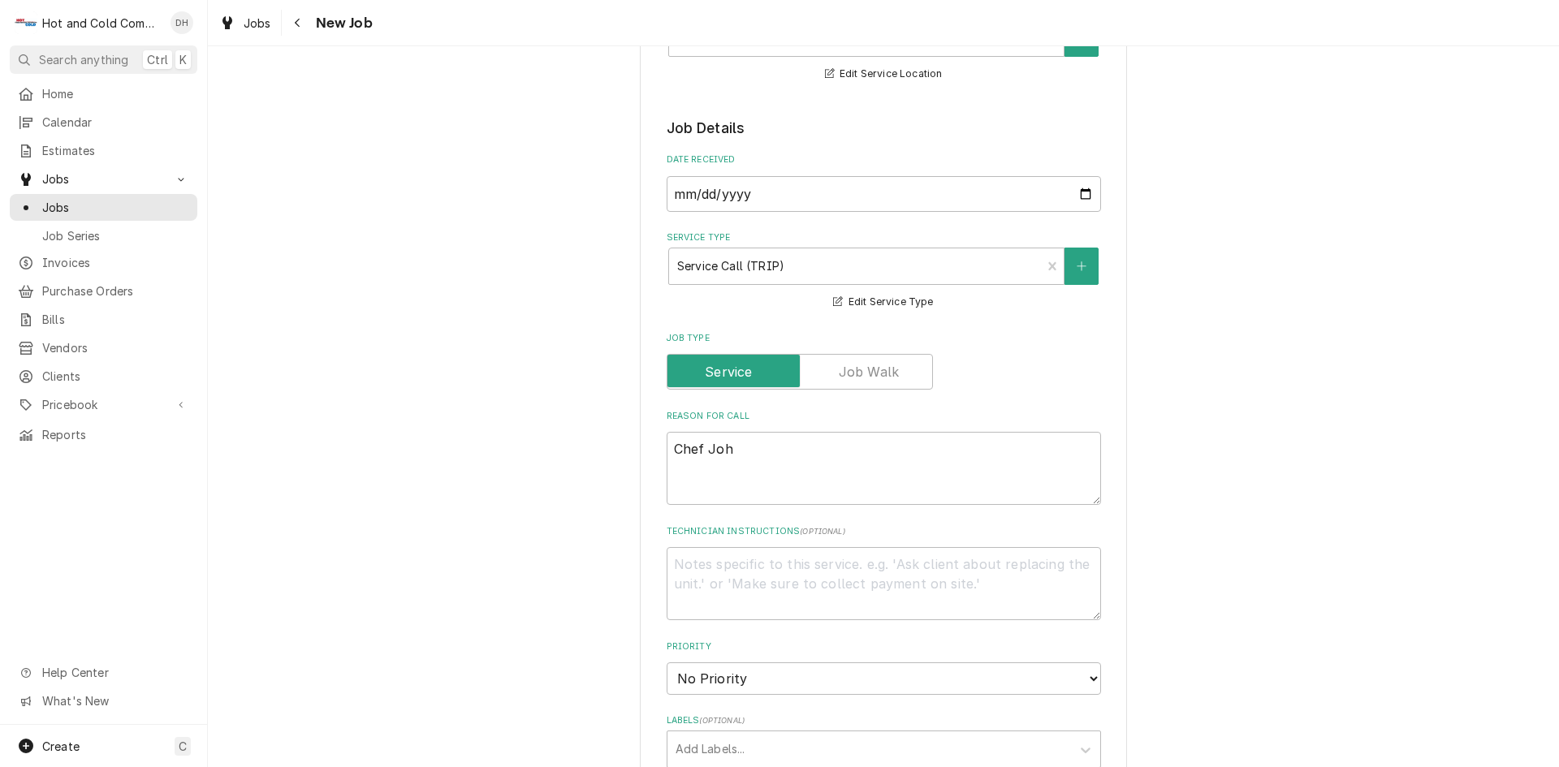
type textarea "Chef [PERSON_NAME]"
type textarea "x"
type textarea "Chef J"
type textarea "x"
type textarea "Chef"
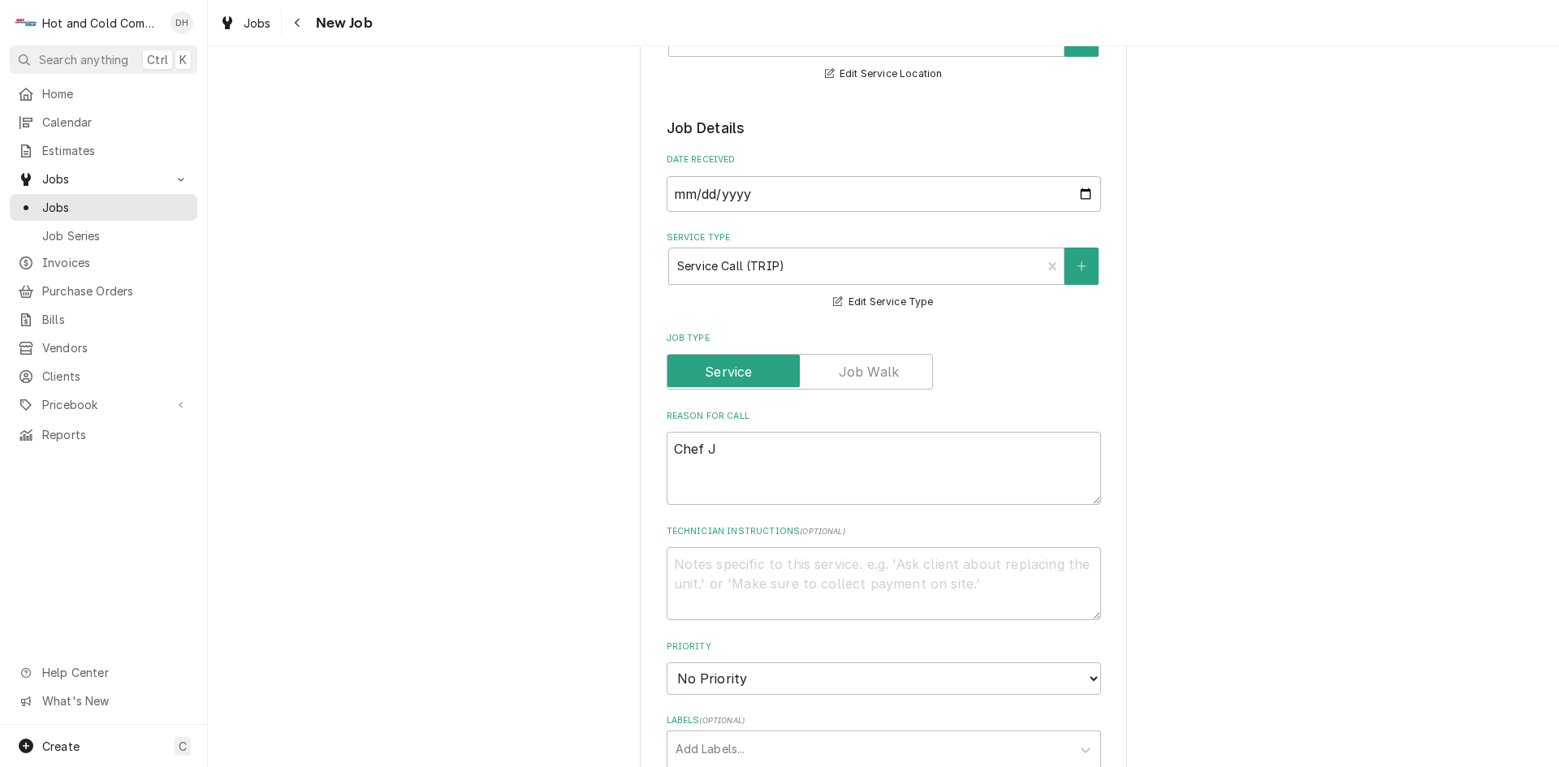
type textarea "x"
type textarea "Chef"
type textarea "x"
type textarea "Che"
type textarea "x"
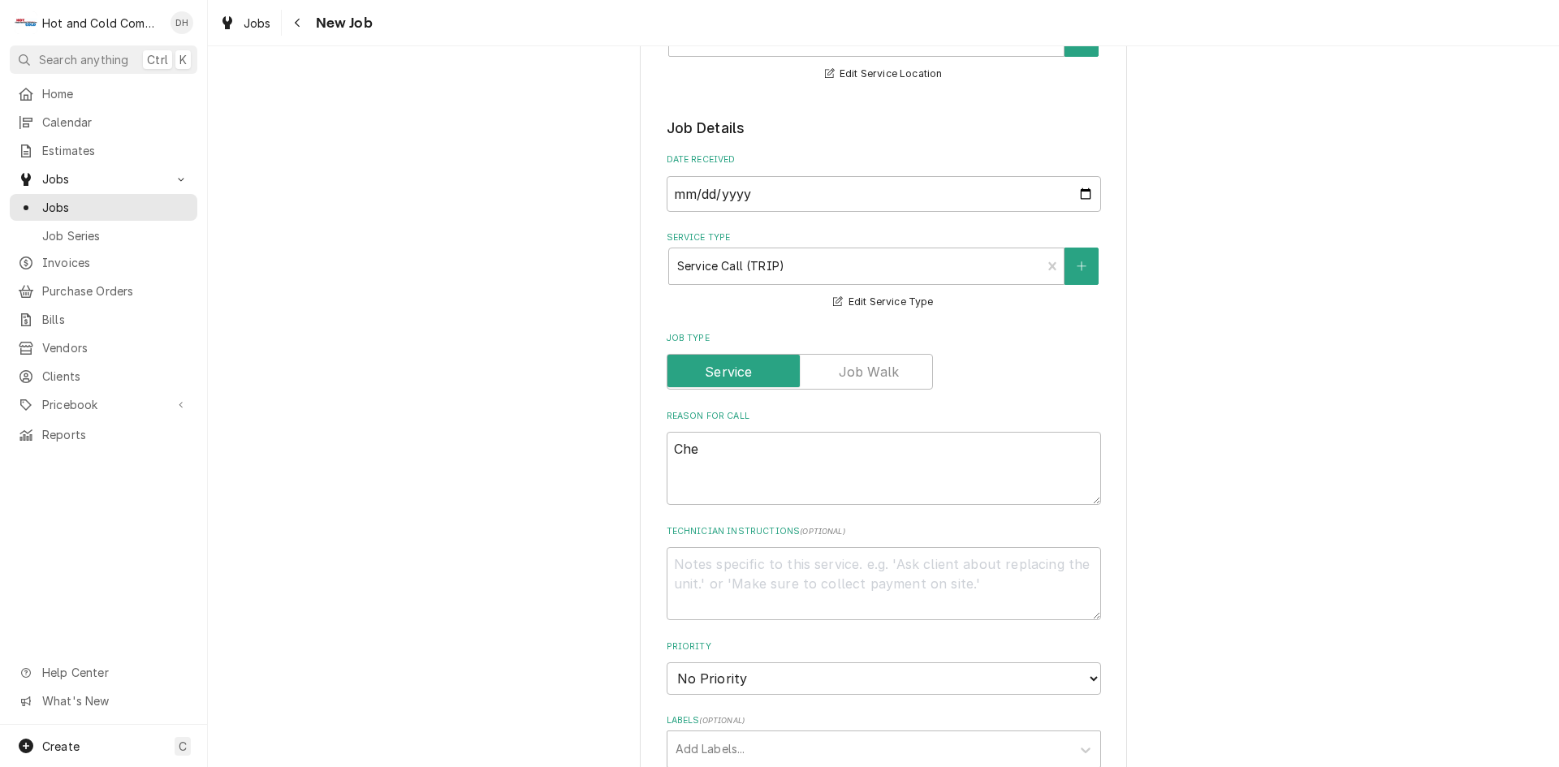
type textarea "Ch"
type textarea "x"
type textarea "C"
type textarea "x"
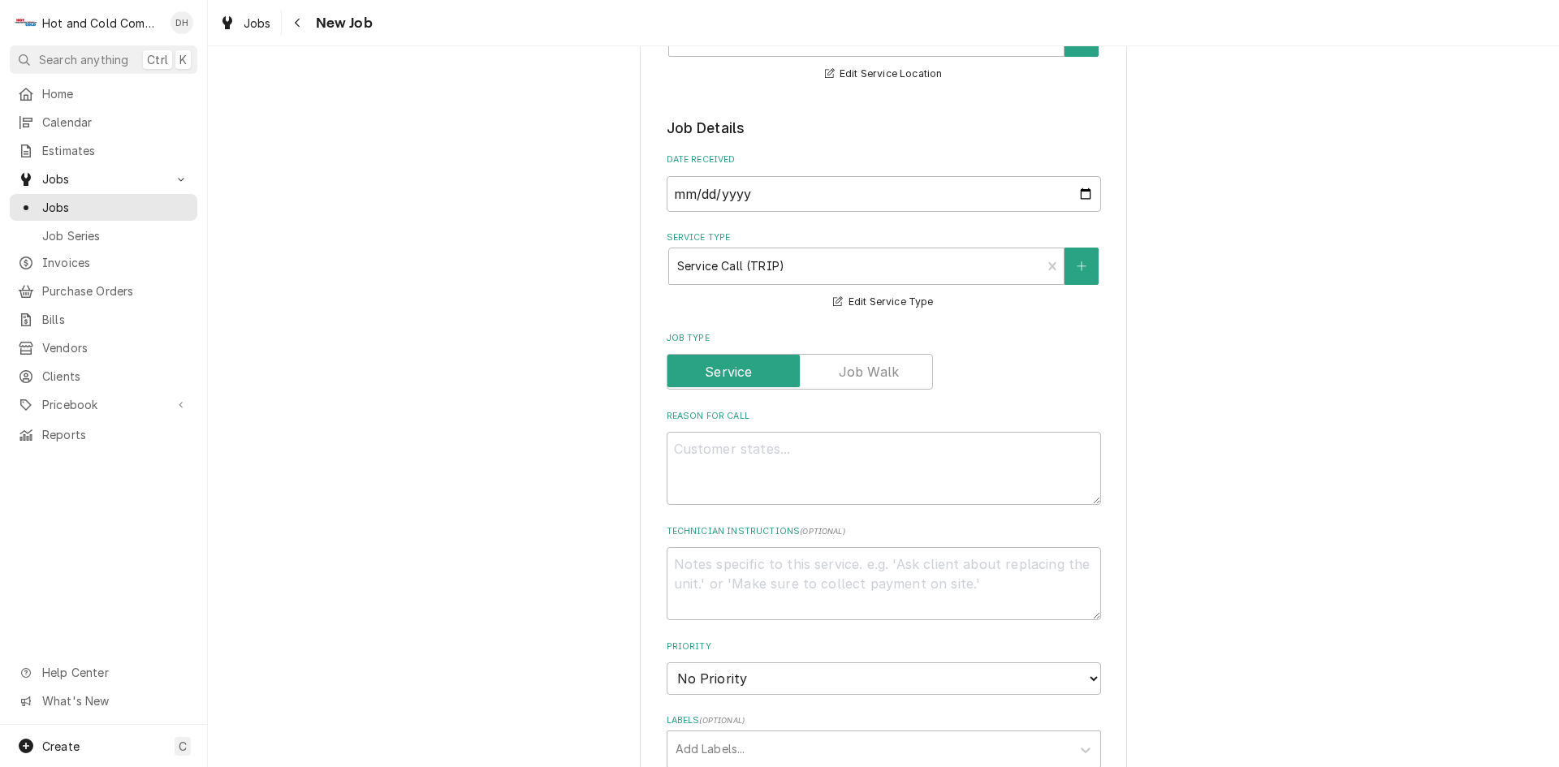
scroll to position [0, 0]
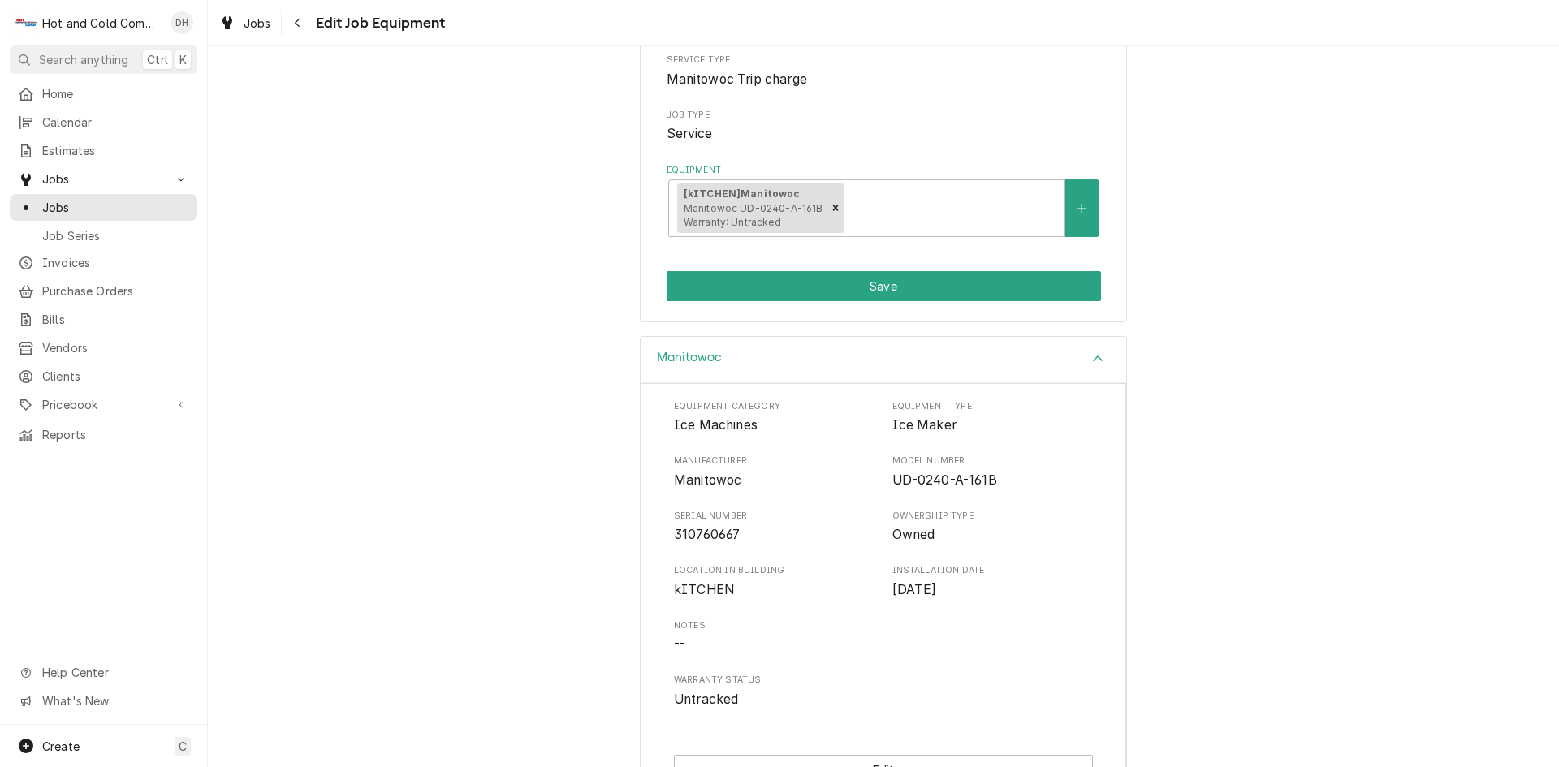
scroll to position [257, 0]
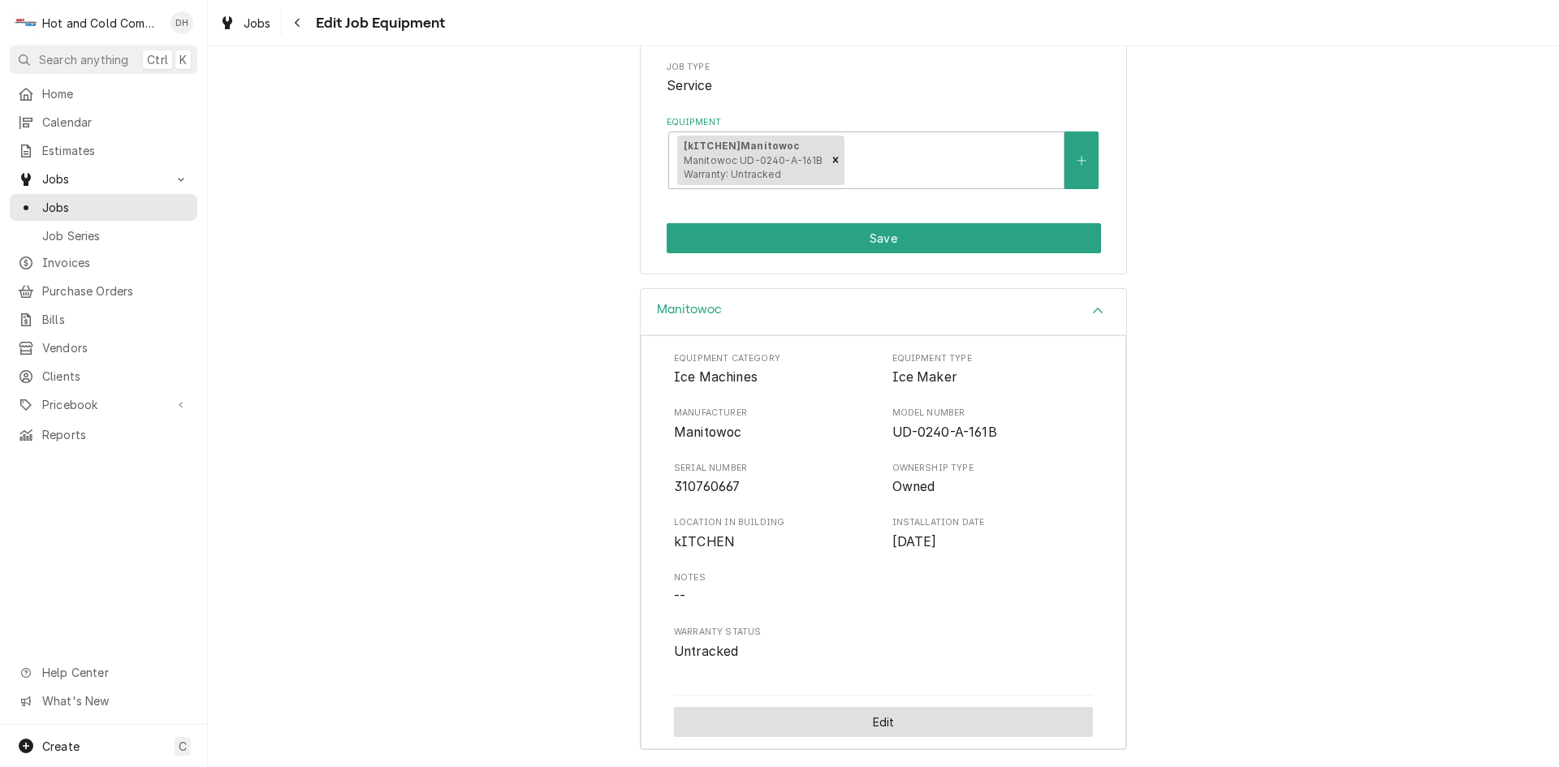
click at [934, 721] on button "Edit" at bounding box center [883, 722] width 419 height 30
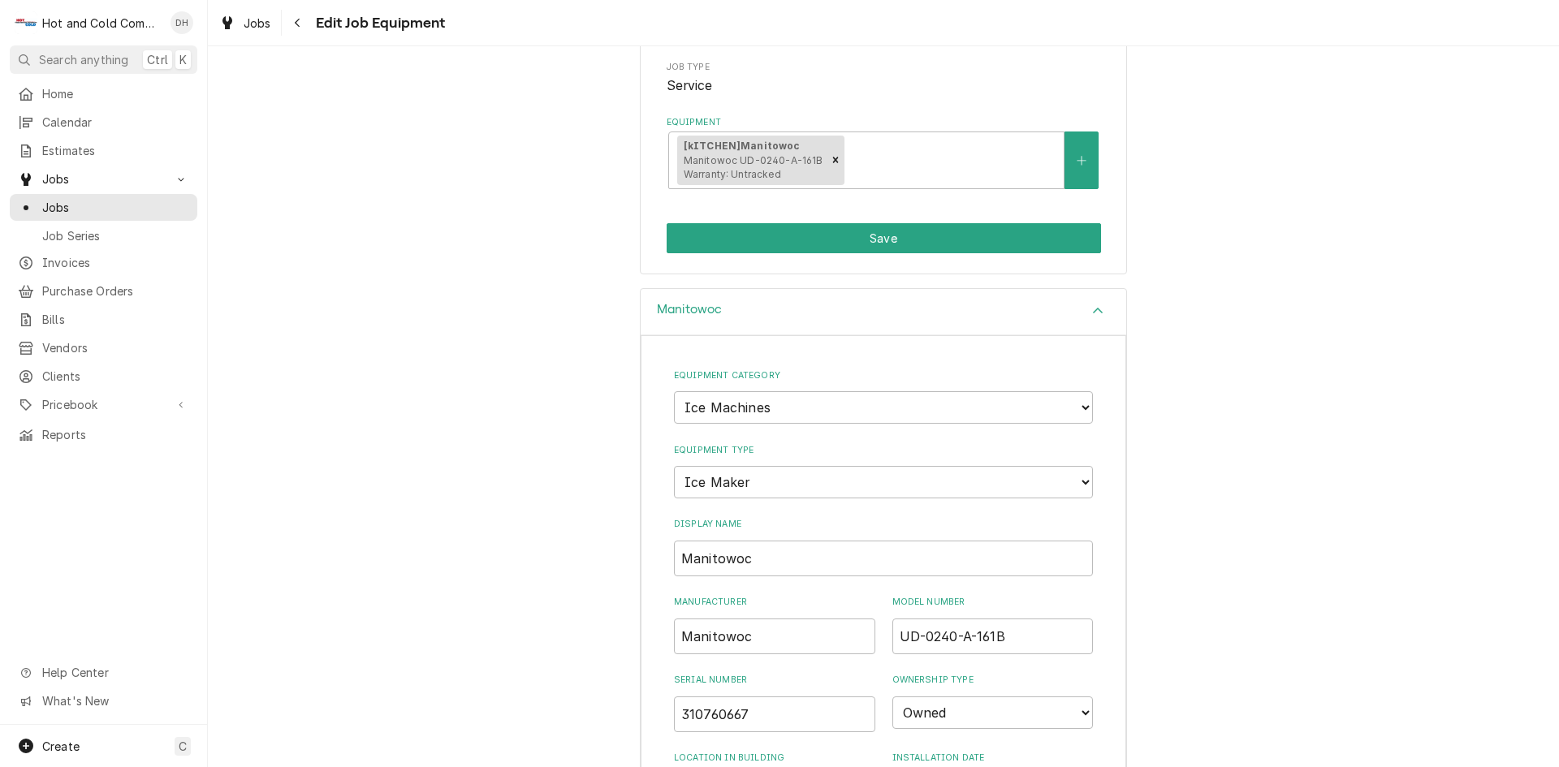
scroll to position [527, 0]
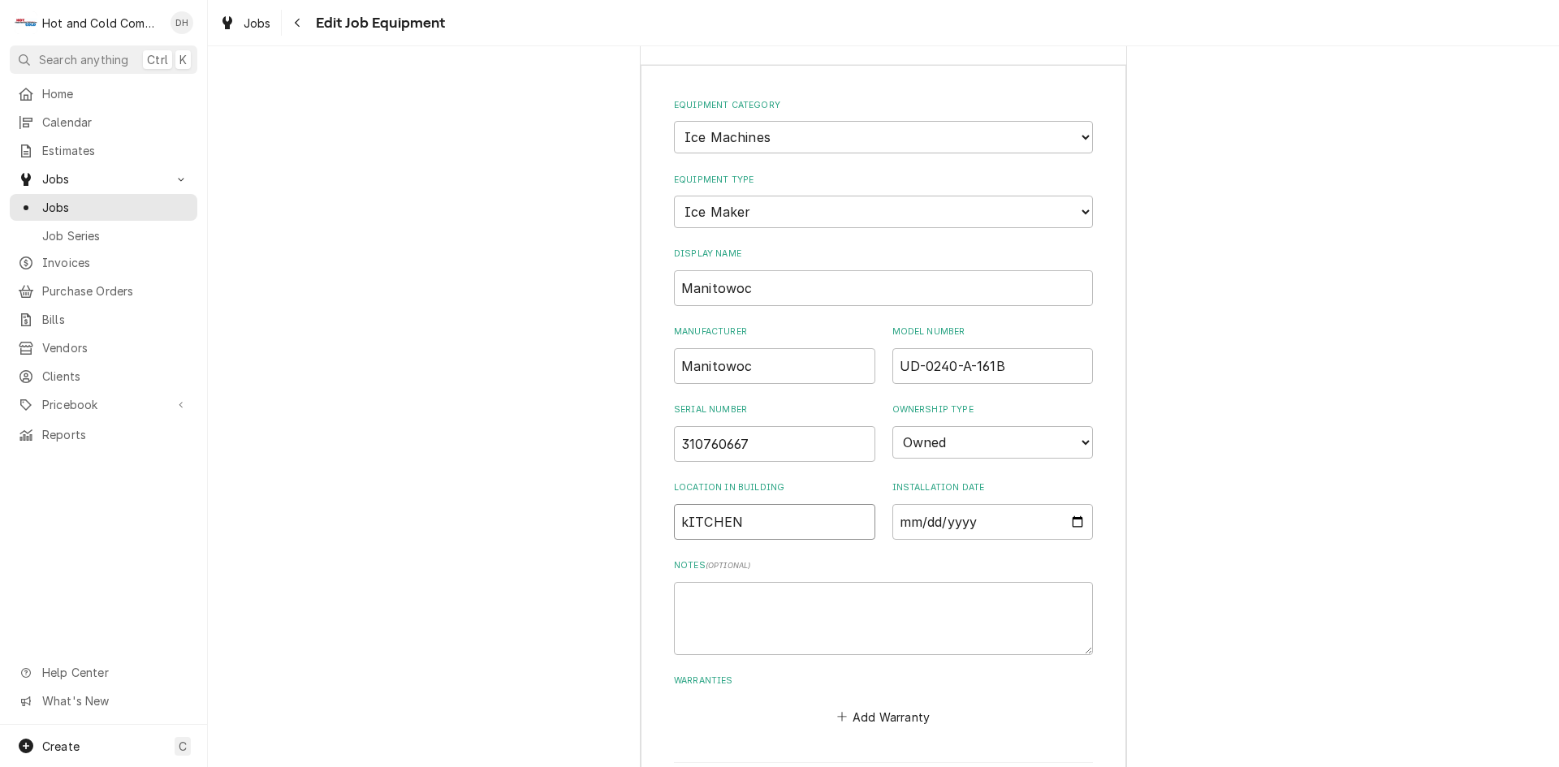
click at [682, 524] on input "kITCHEN" at bounding box center [774, 522] width 201 height 36
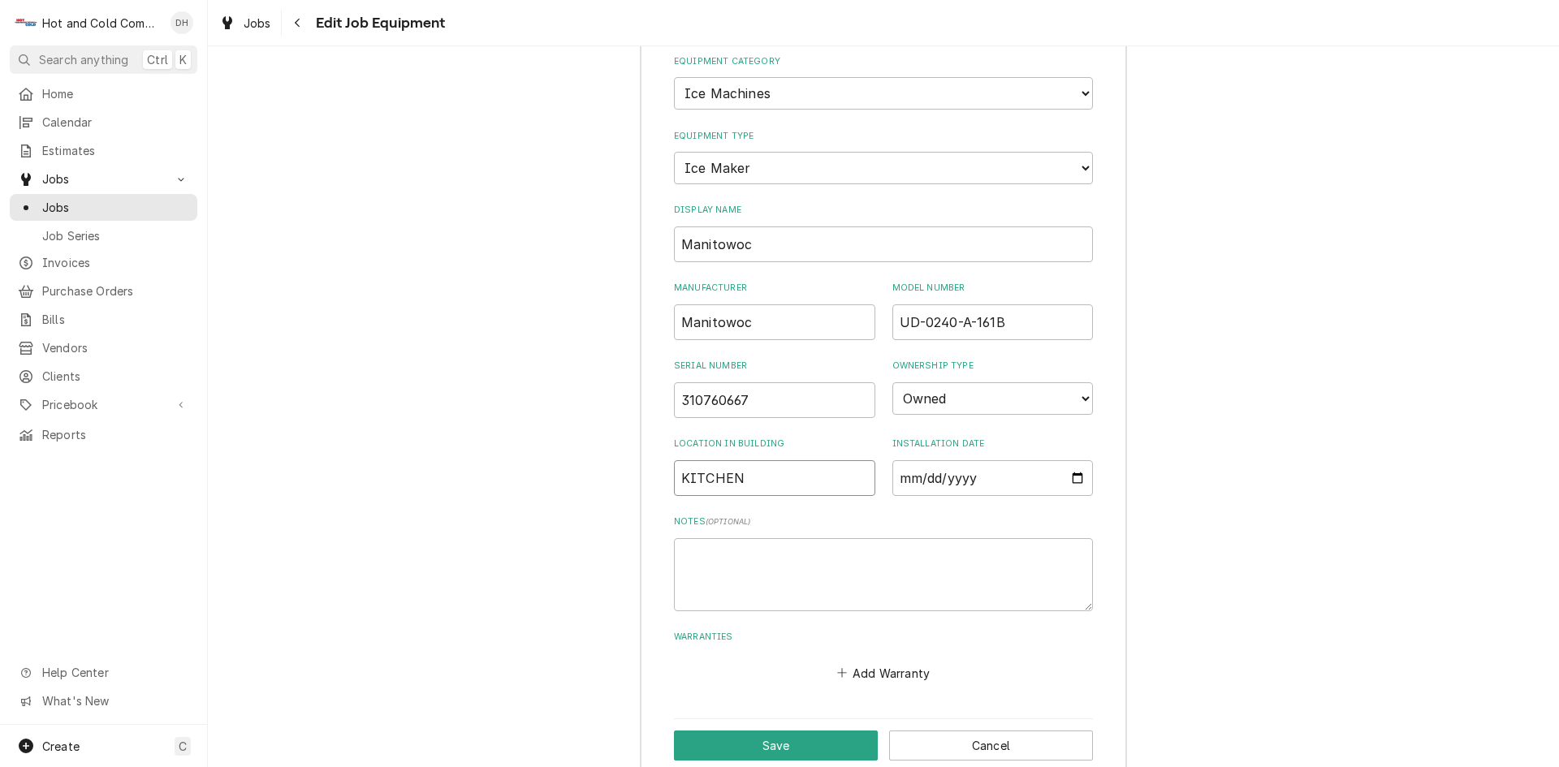
scroll to position [594, 0]
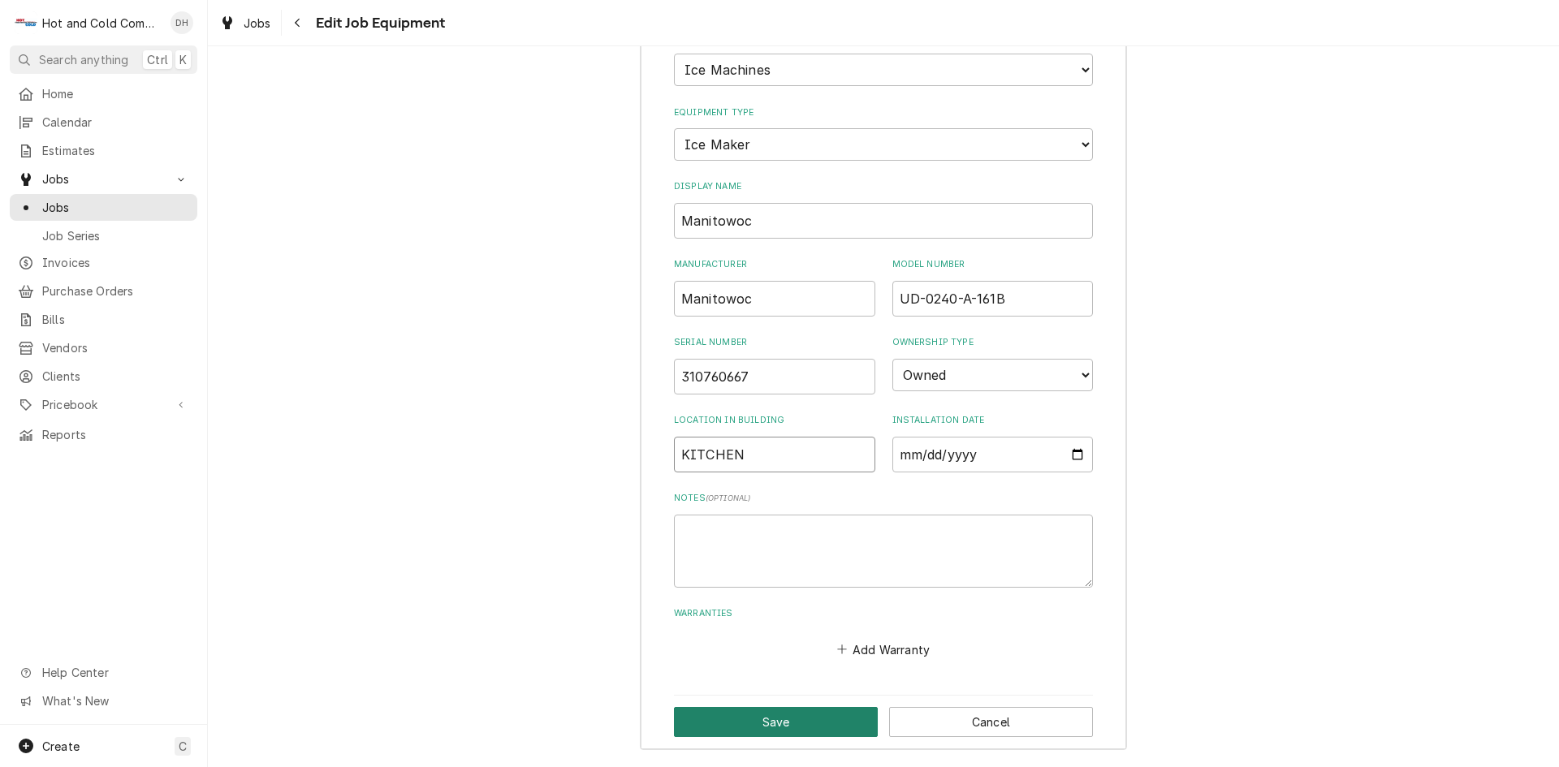
type input "KITCHEN"
drag, startPoint x: 794, startPoint y: 717, endPoint x: 858, endPoint y: 707, distance: 64.9
click at [795, 717] on button "Save" at bounding box center [776, 722] width 204 height 30
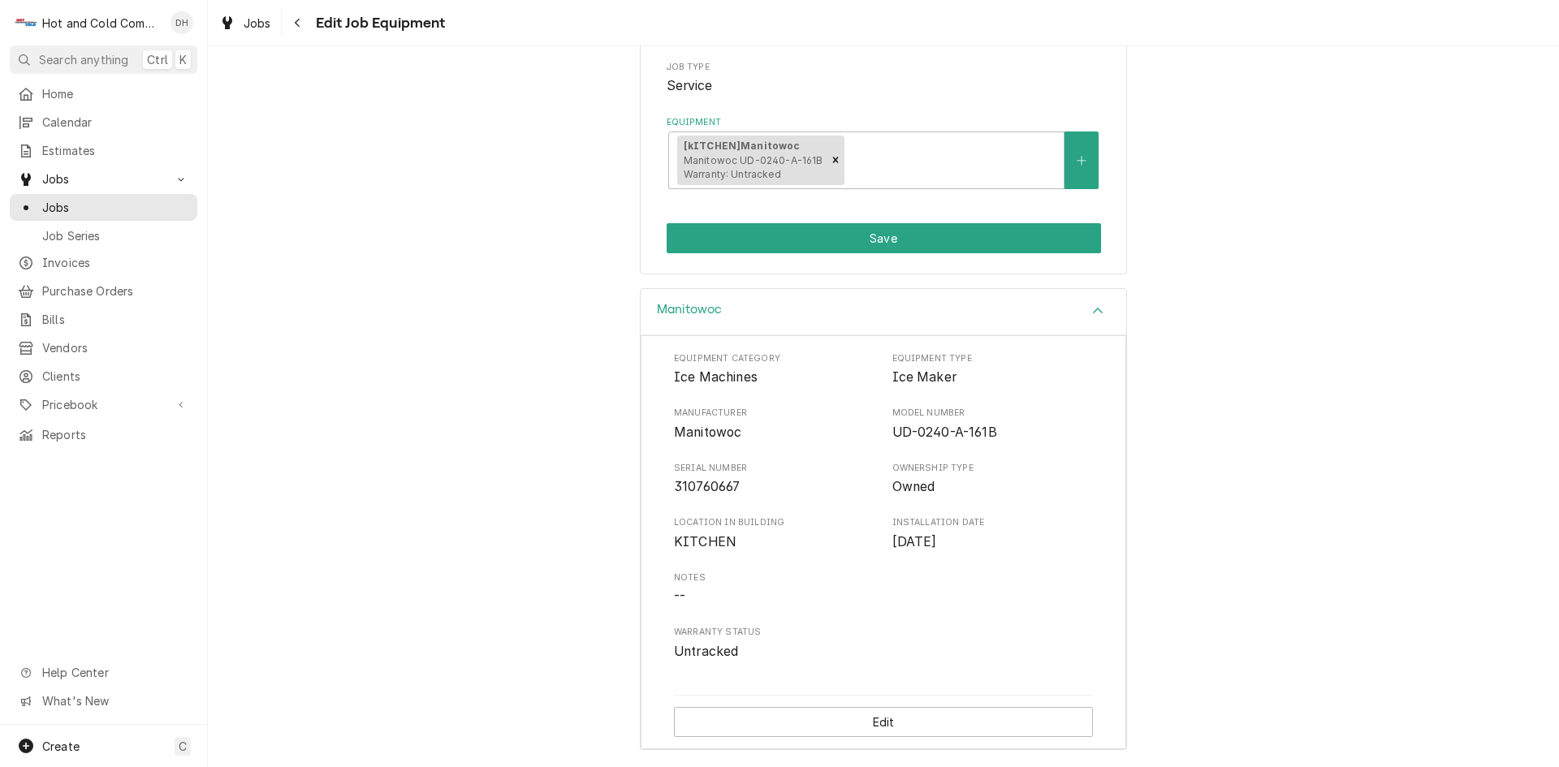
scroll to position [0, 0]
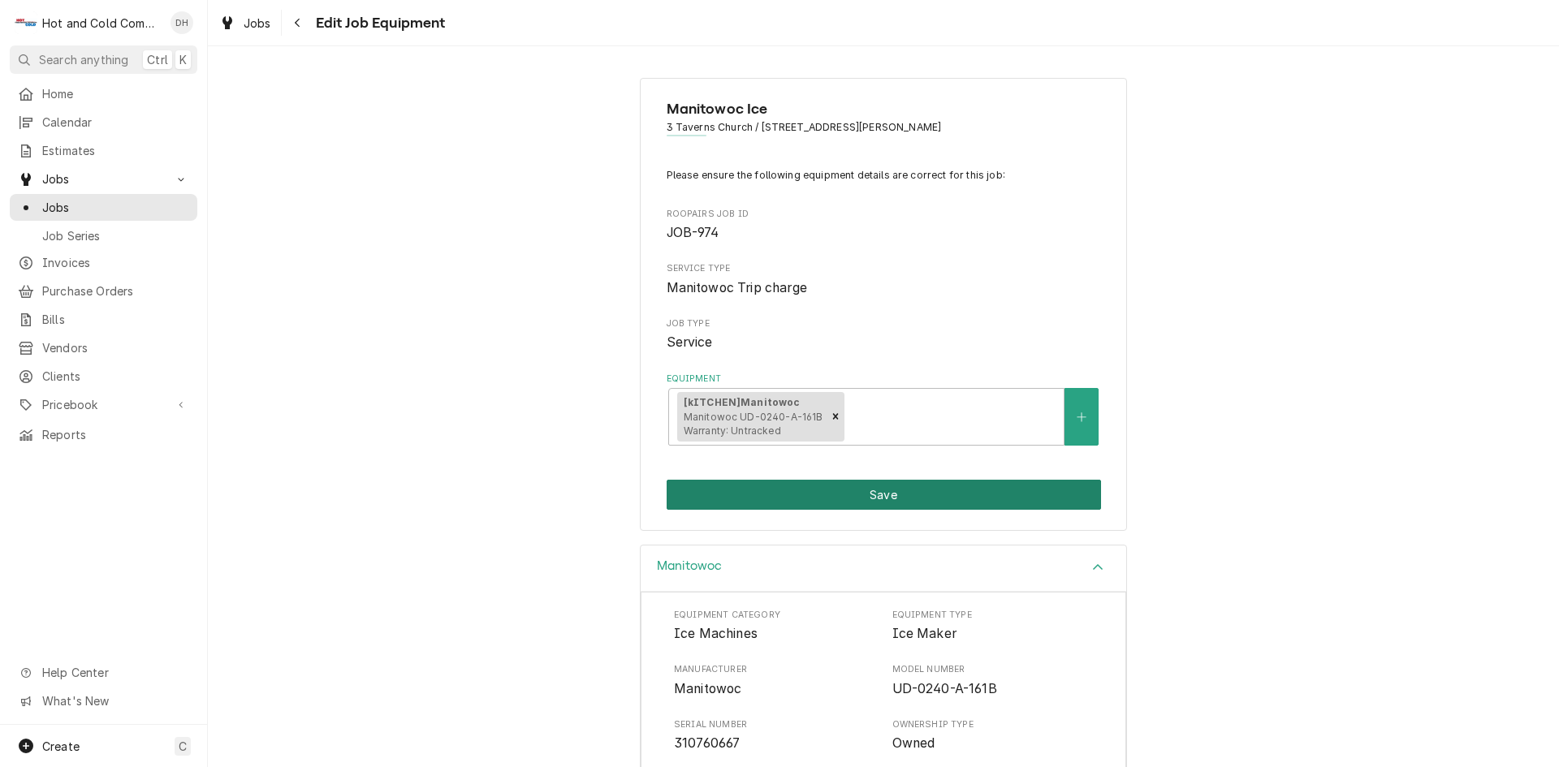
click at [899, 497] on button "Save" at bounding box center [884, 495] width 434 height 30
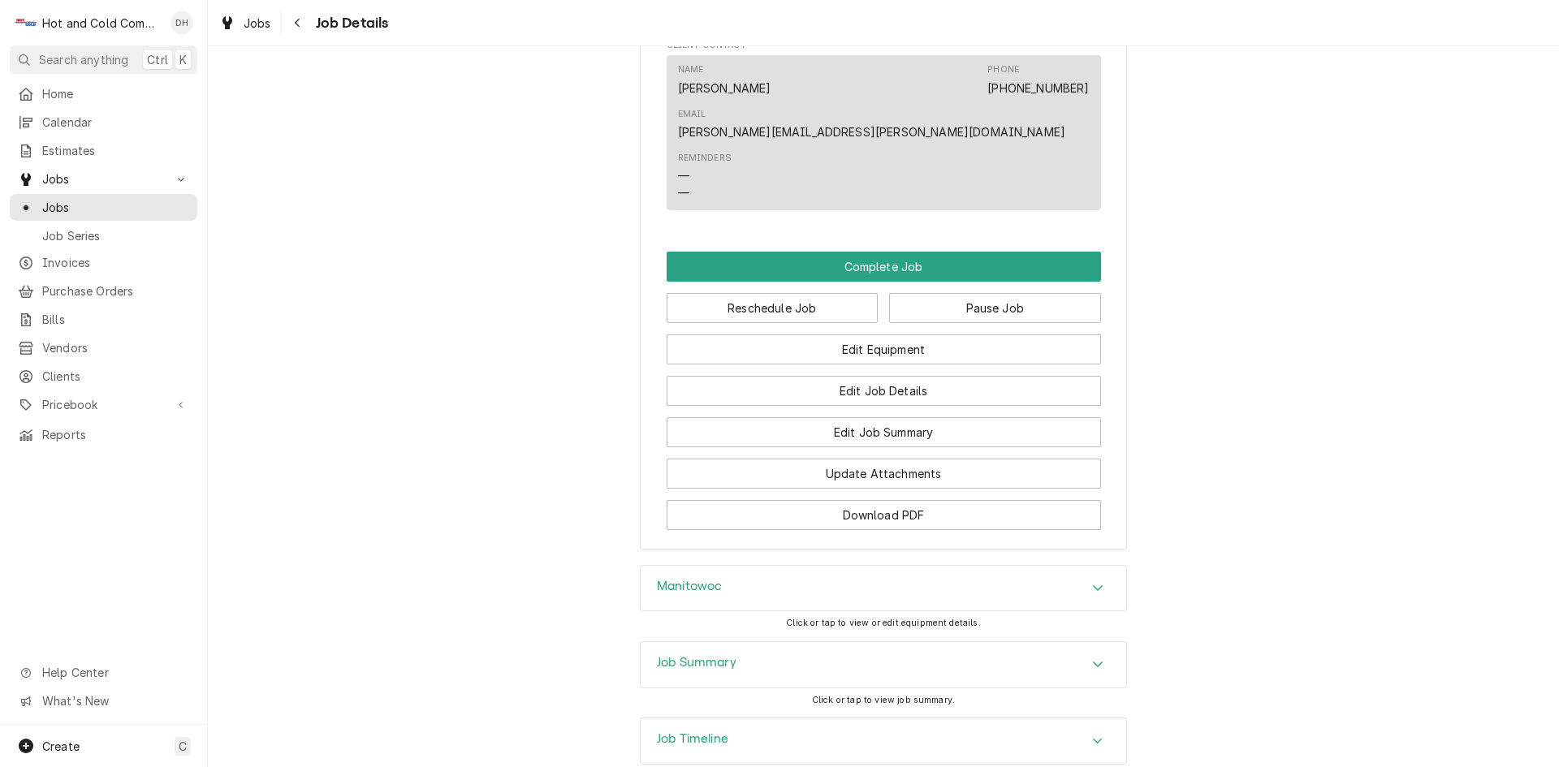
scroll to position [1250, 0]
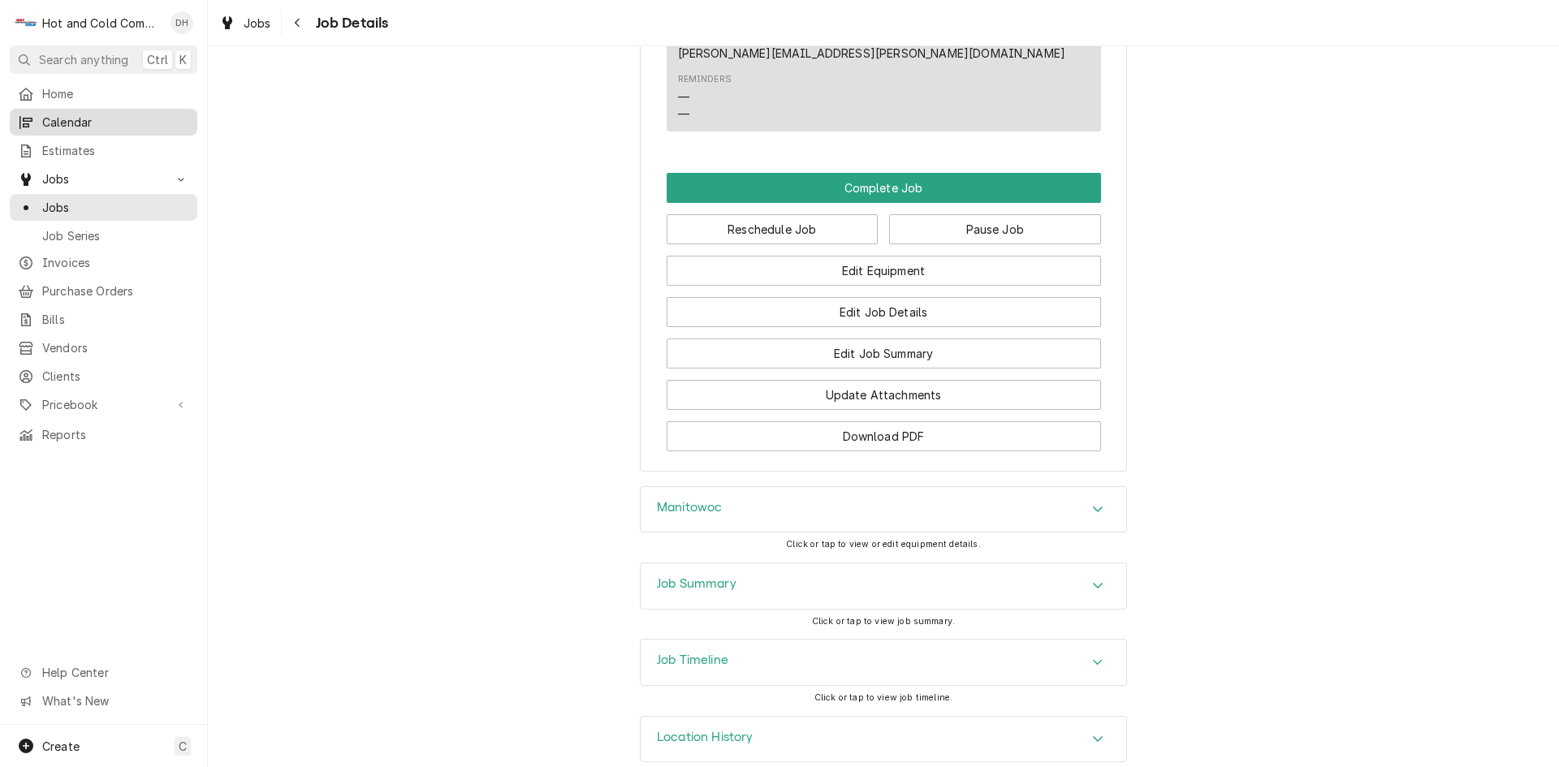
click at [102, 121] on span "Calendar" at bounding box center [115, 122] width 147 height 17
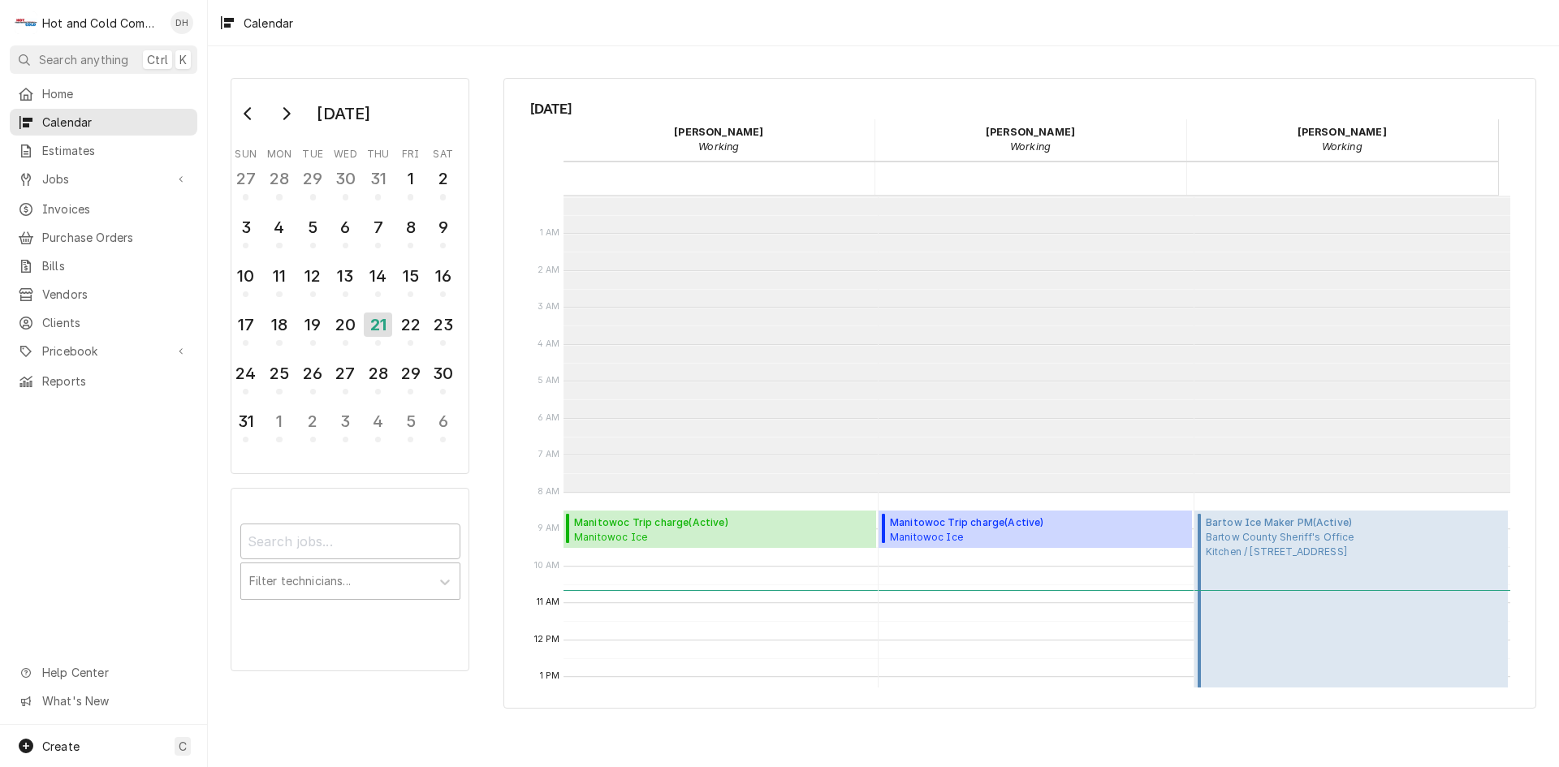
scroll to position [296, 0]
